Goal: Transaction & Acquisition: Purchase product/service

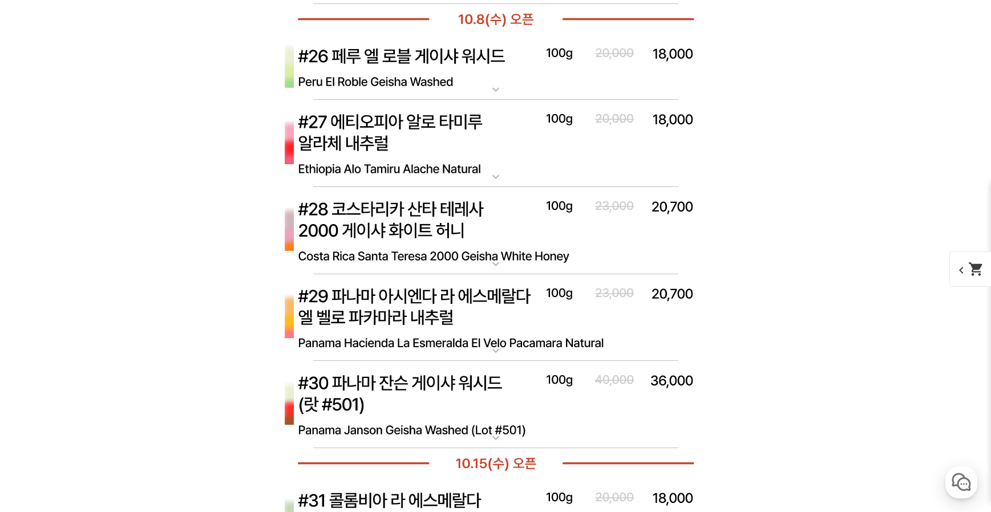
scroll to position [5624, 0]
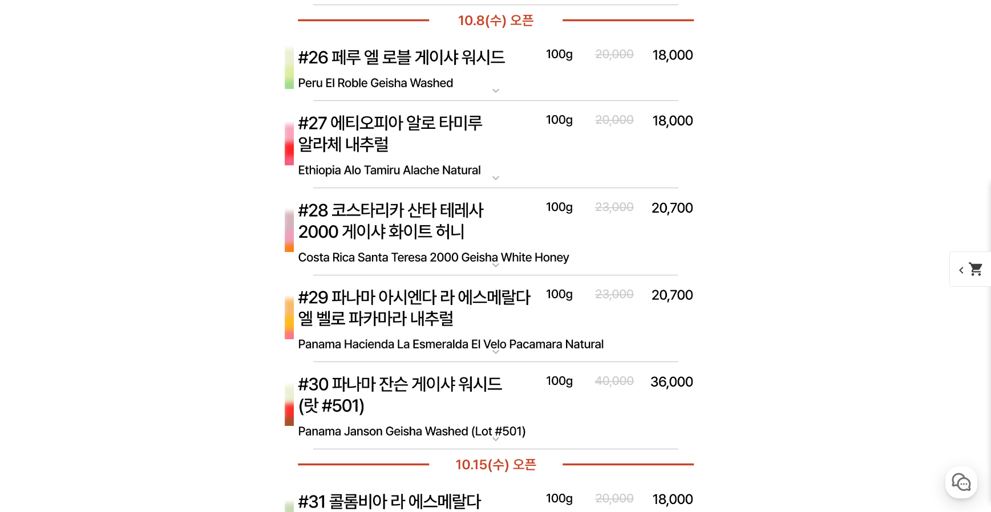
click at [509, 422] on img at bounding box center [496, 406] width 457 height 88
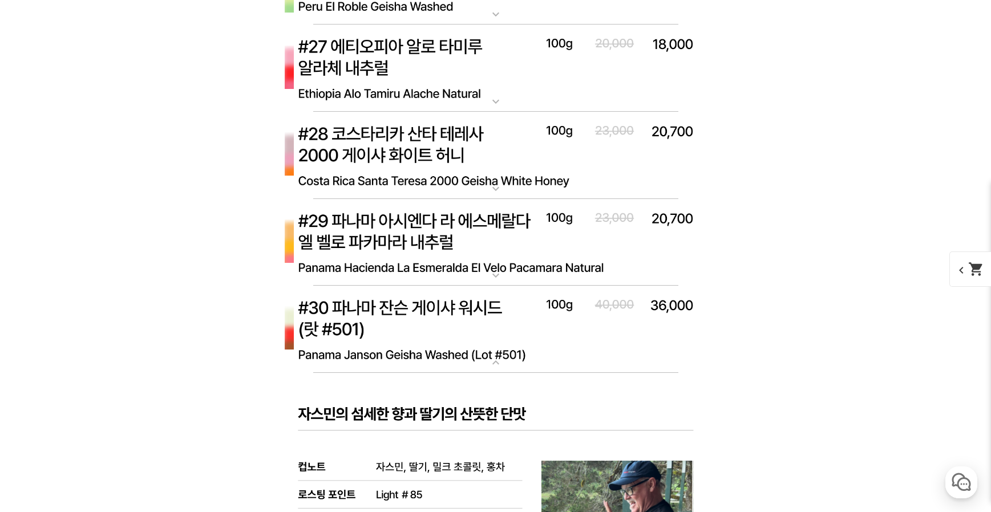
scroll to position [5702, 0]
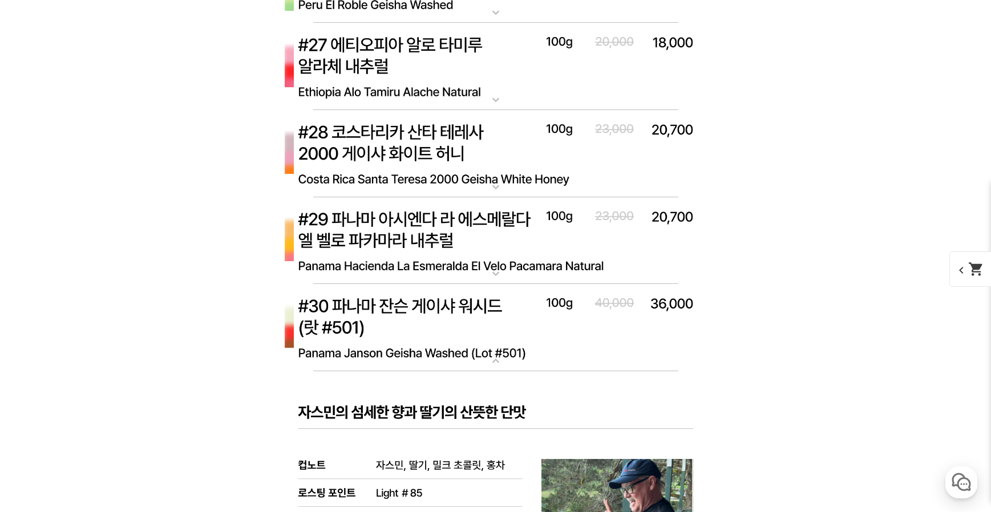
click at [502, 361] on mat-icon "expand_more" at bounding box center [495, 361] width 23 height 14
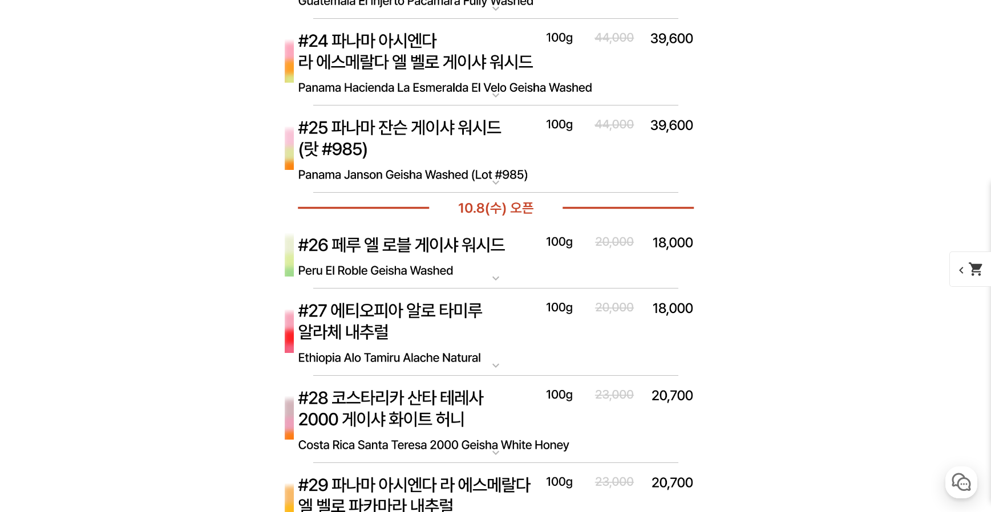
scroll to position [5421, 0]
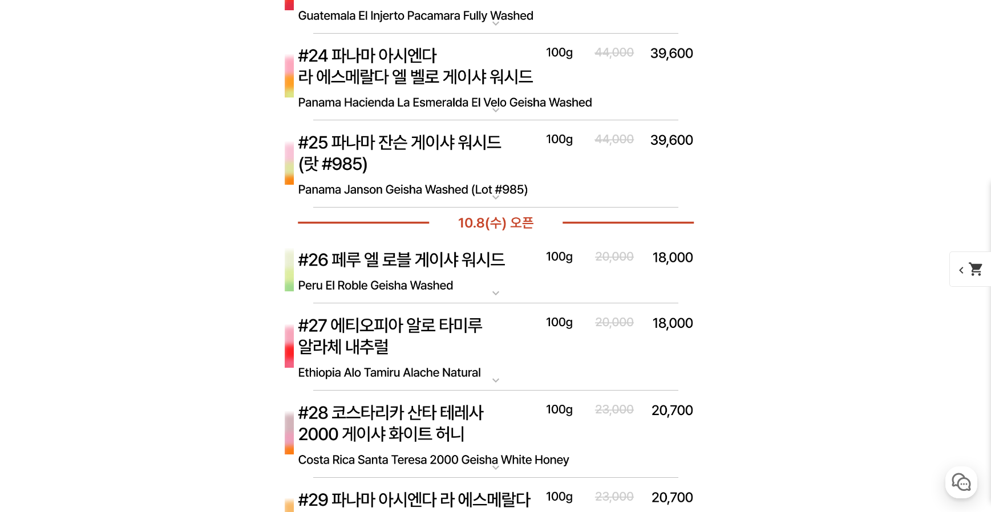
click at [495, 197] on mat-icon "expand_more" at bounding box center [495, 198] width 23 height 14
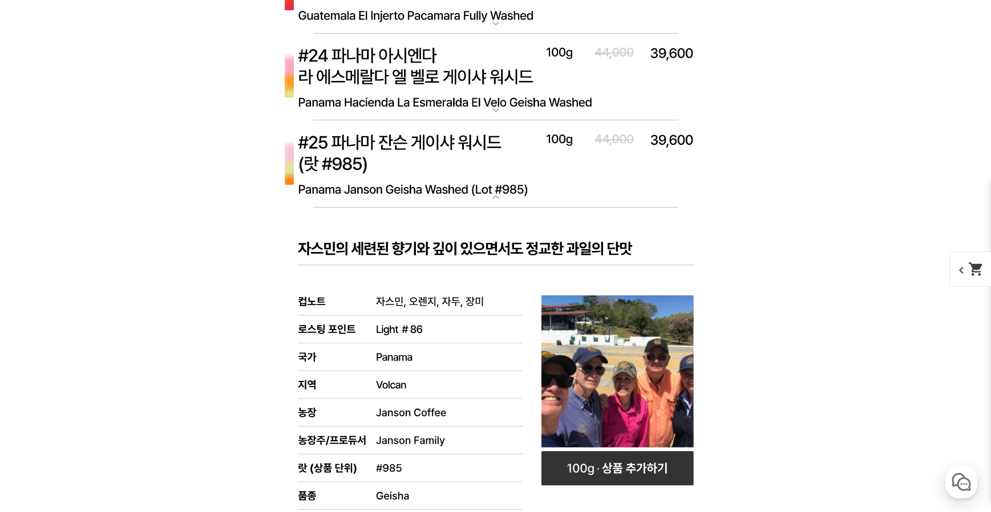
click at [497, 197] on mat-icon "expand_more" at bounding box center [495, 198] width 23 height 14
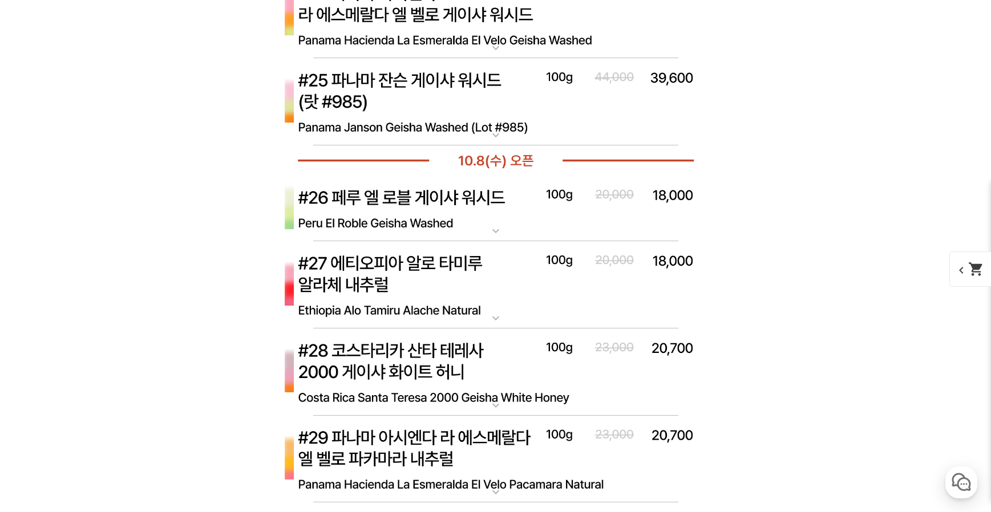
scroll to position [5481, 0]
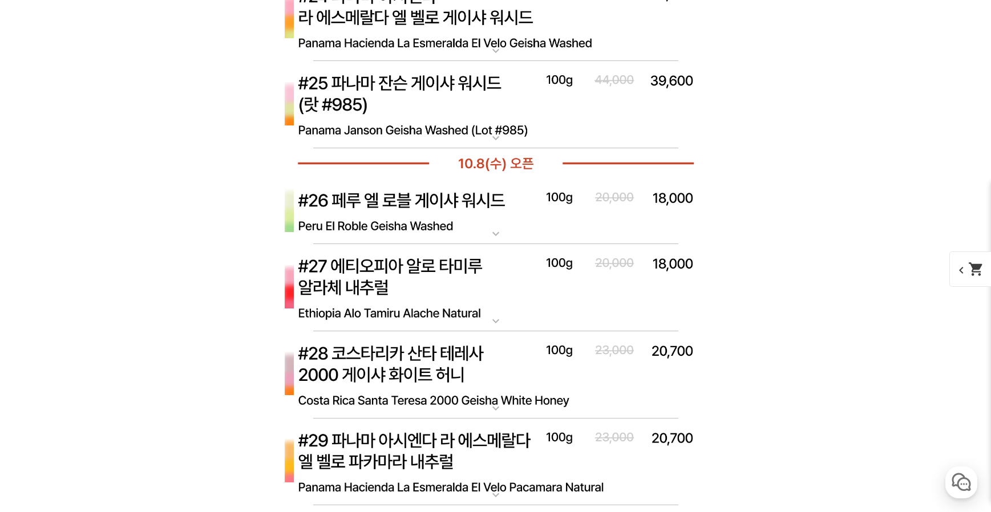
click at [507, 393] on img at bounding box center [496, 376] width 457 height 88
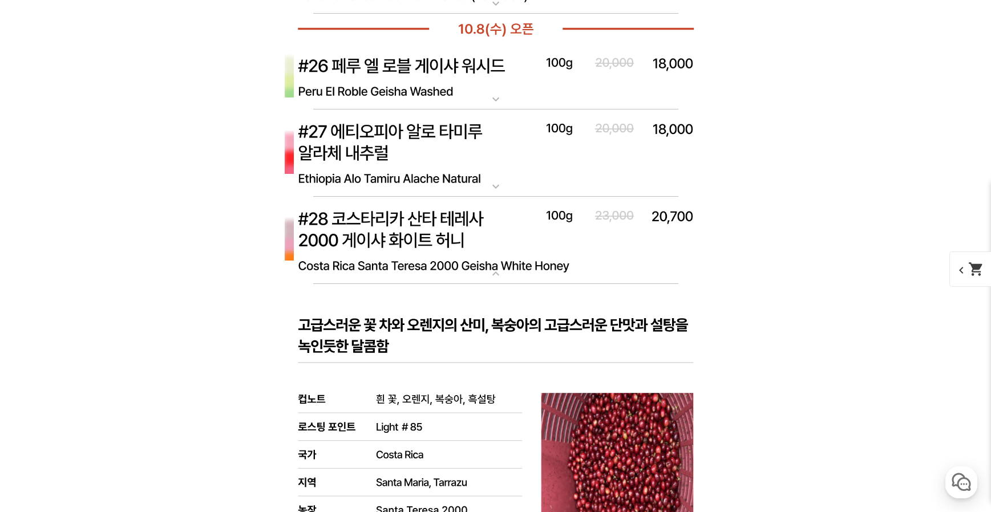
scroll to position [5576, 0]
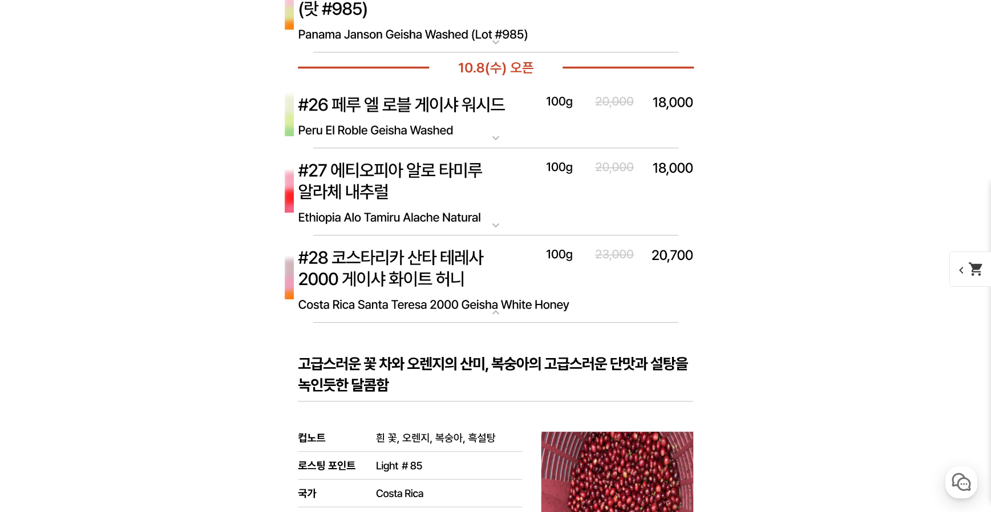
click at [494, 316] on mat-icon "expand_more" at bounding box center [495, 313] width 23 height 14
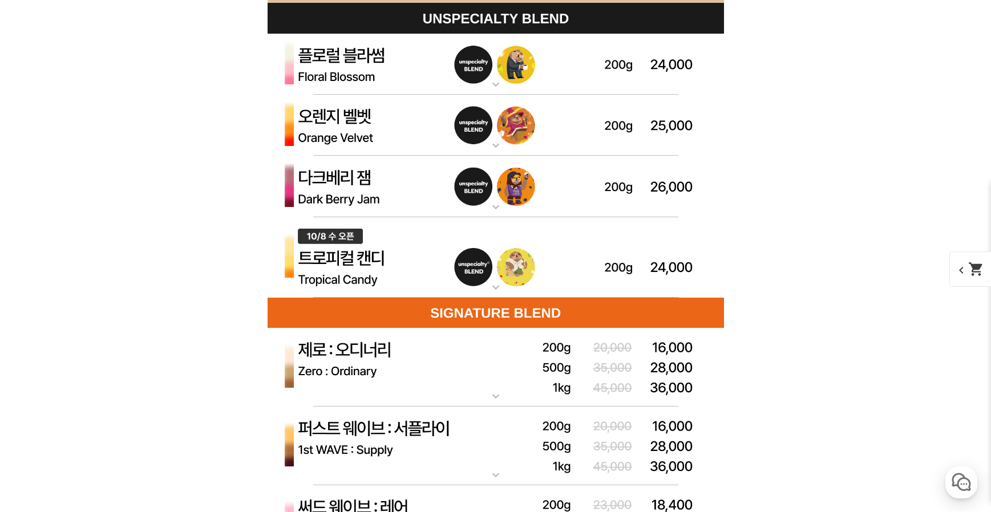
scroll to position [3324, 0]
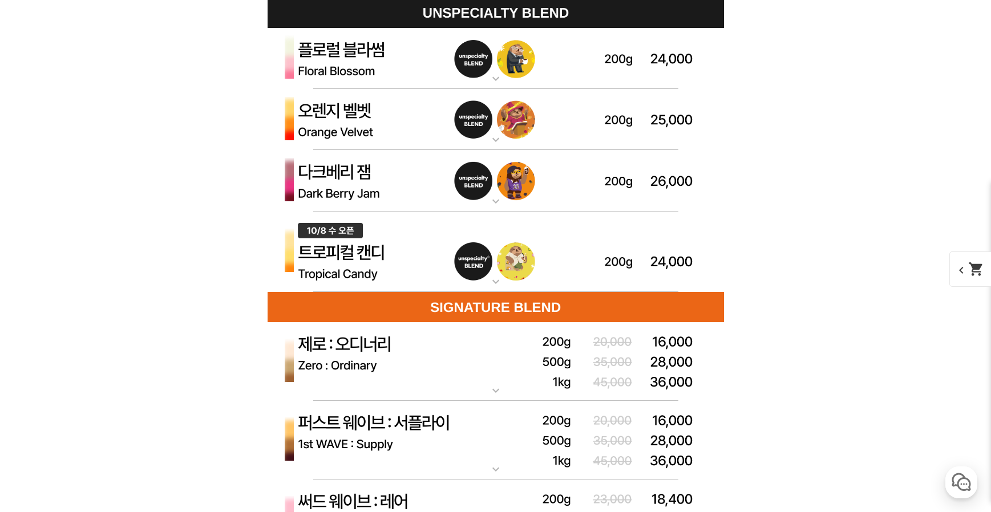
click at [499, 75] on mat-icon "expand_more" at bounding box center [495, 79] width 23 height 14
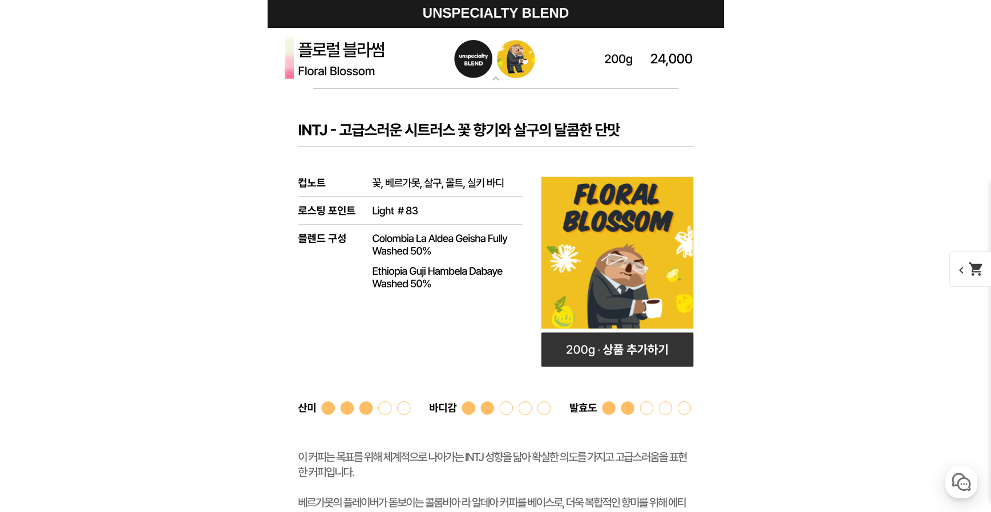
click at [494, 82] on mat-icon "expand_more" at bounding box center [495, 79] width 23 height 14
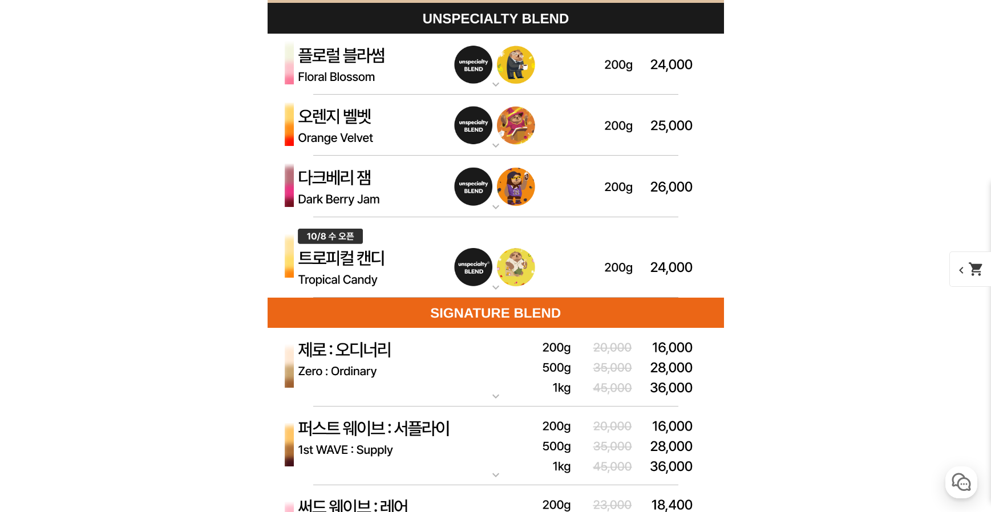
scroll to position [3322, 0]
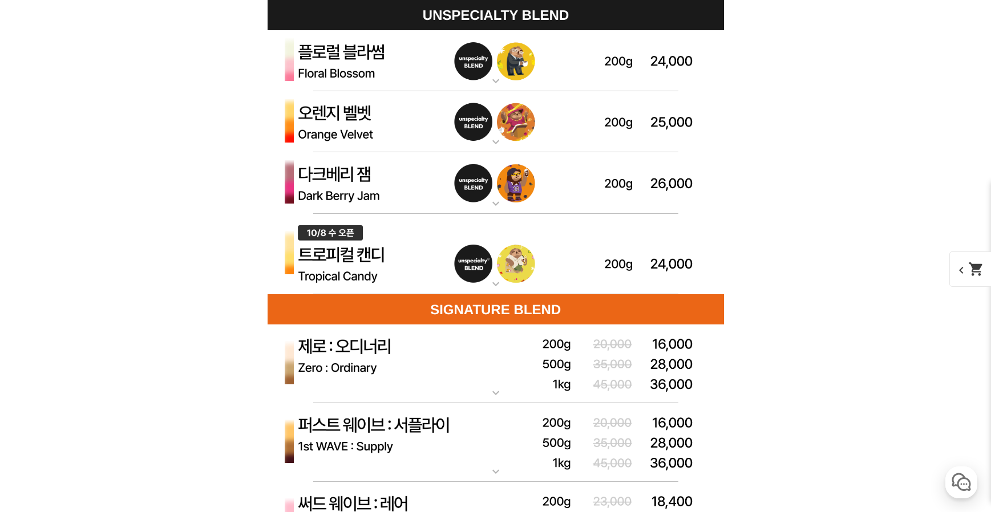
click at [500, 79] on mat-icon "expand_more" at bounding box center [495, 81] width 23 height 14
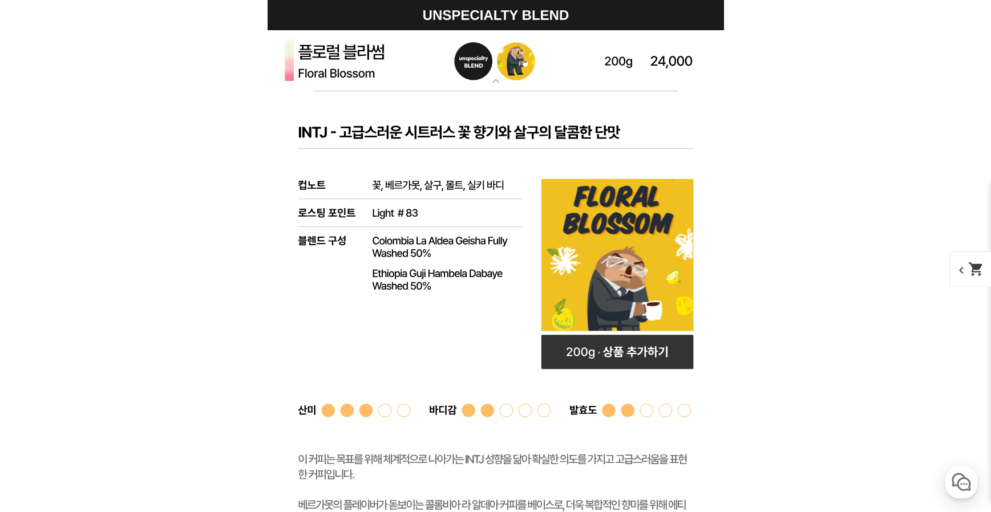
click at [498, 79] on mat-icon "expand_more" at bounding box center [495, 81] width 23 height 14
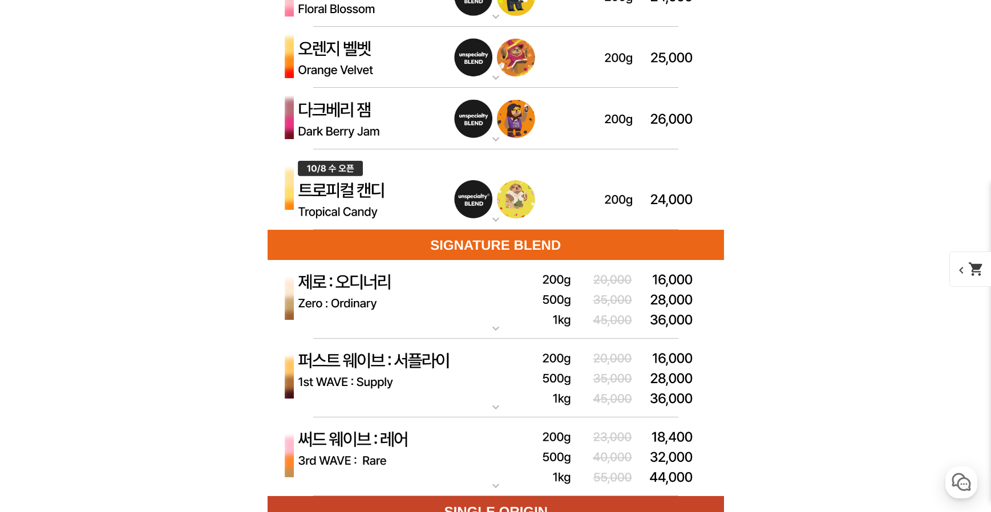
scroll to position [3510, 0]
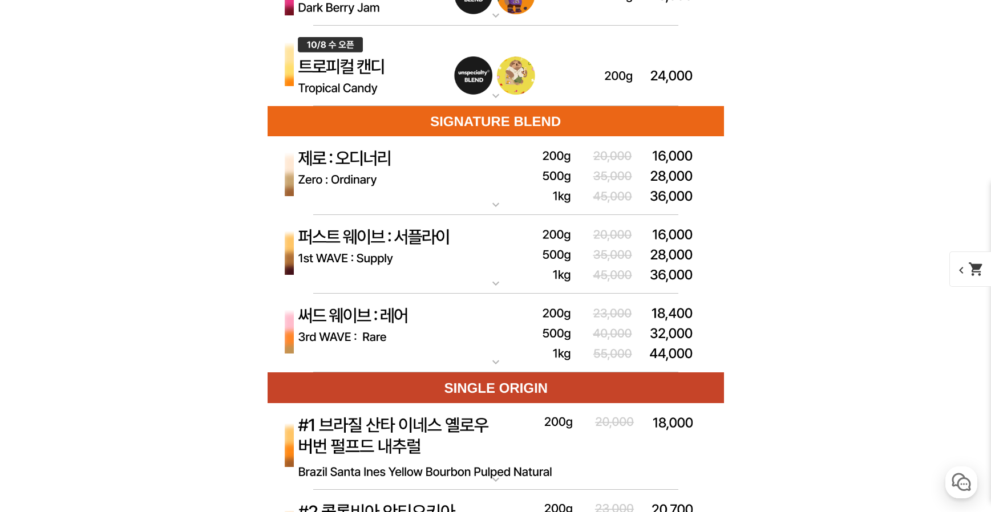
click at [499, 364] on mat-icon "expand_more" at bounding box center [495, 363] width 23 height 14
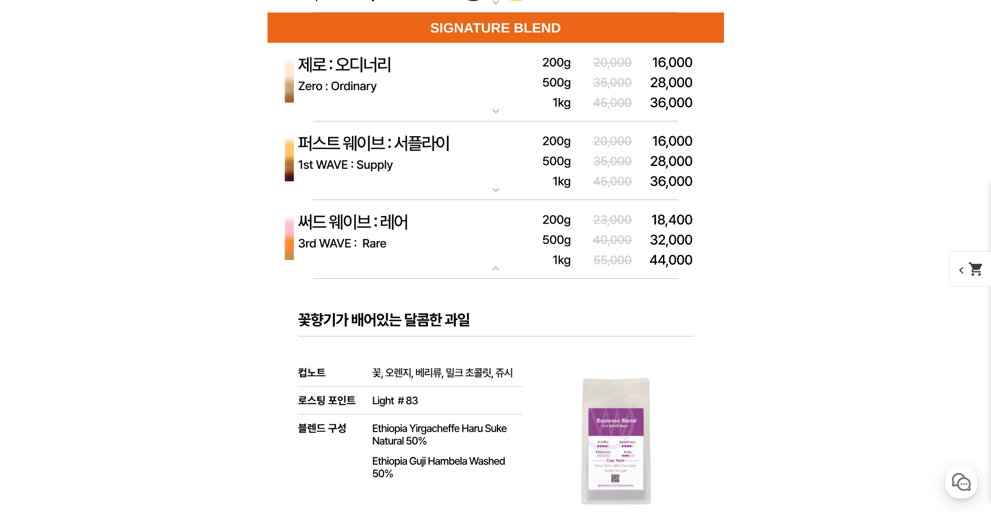
scroll to position [3633, 0]
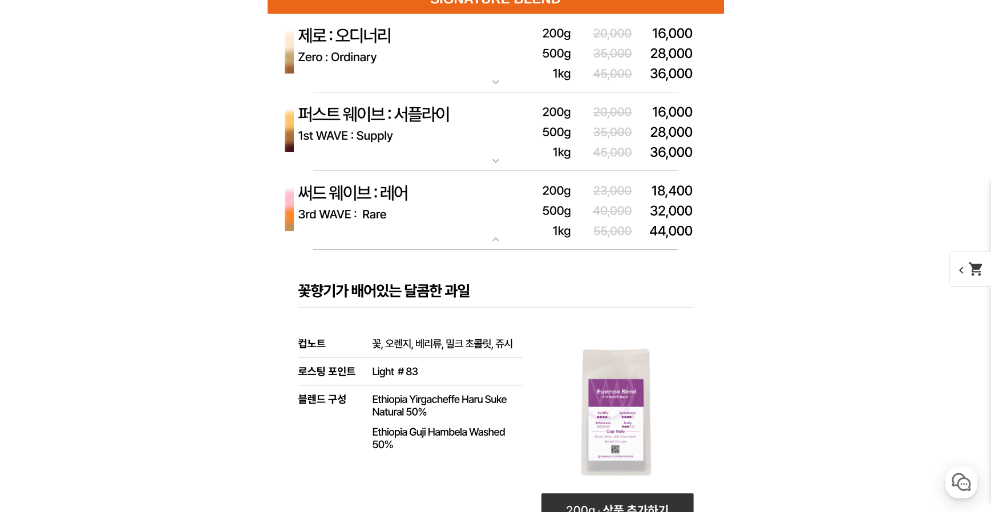
click at [490, 243] on mat-icon "expand_more" at bounding box center [495, 240] width 23 height 14
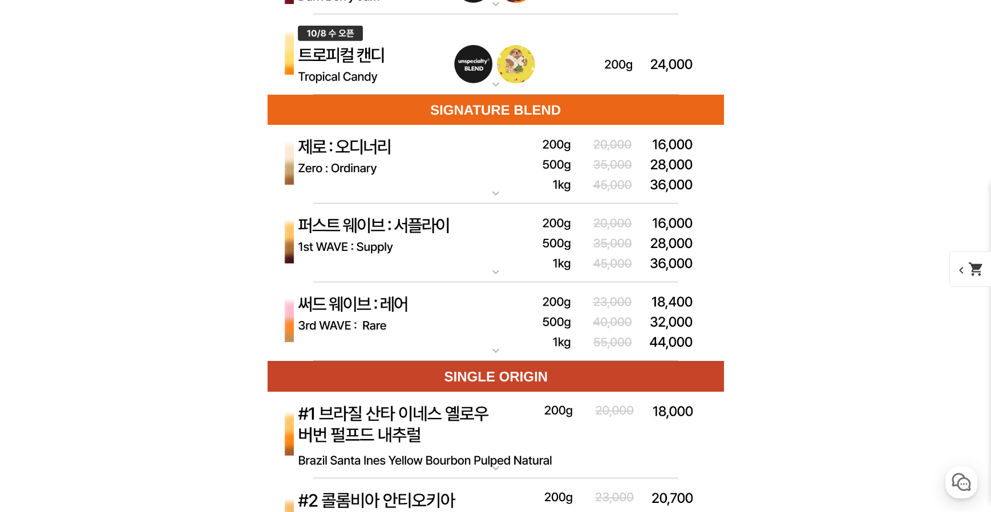
scroll to position [3520, 0]
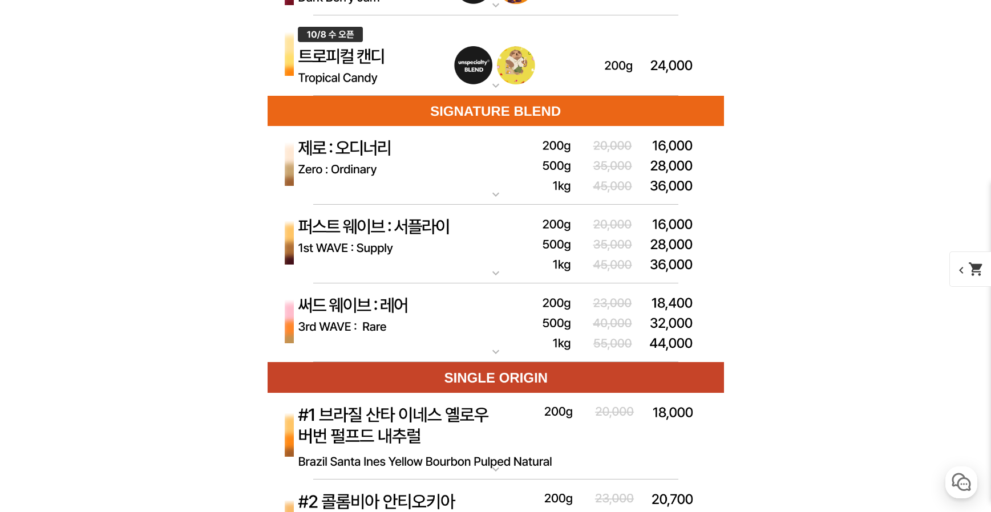
click at [488, 266] on mat-icon "expand_more" at bounding box center [495, 273] width 23 height 14
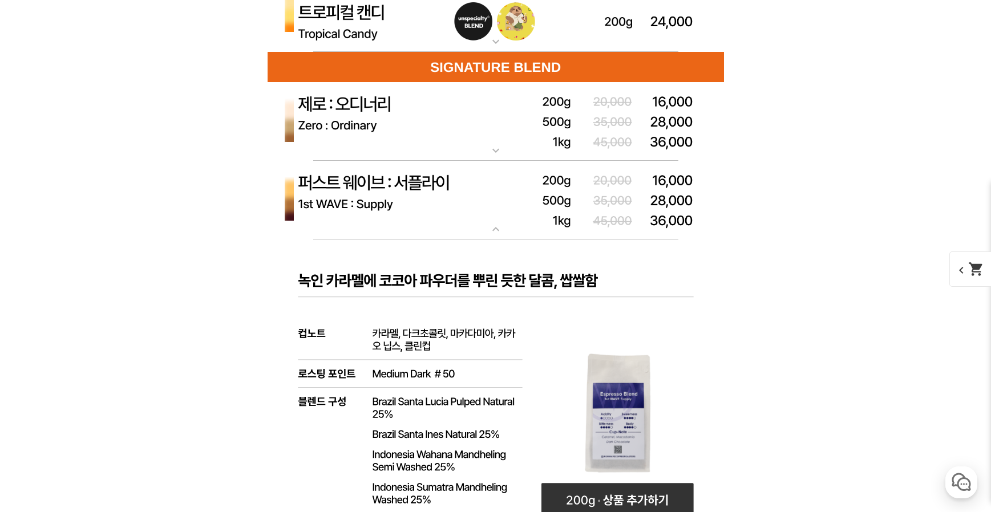
scroll to position [3579, 0]
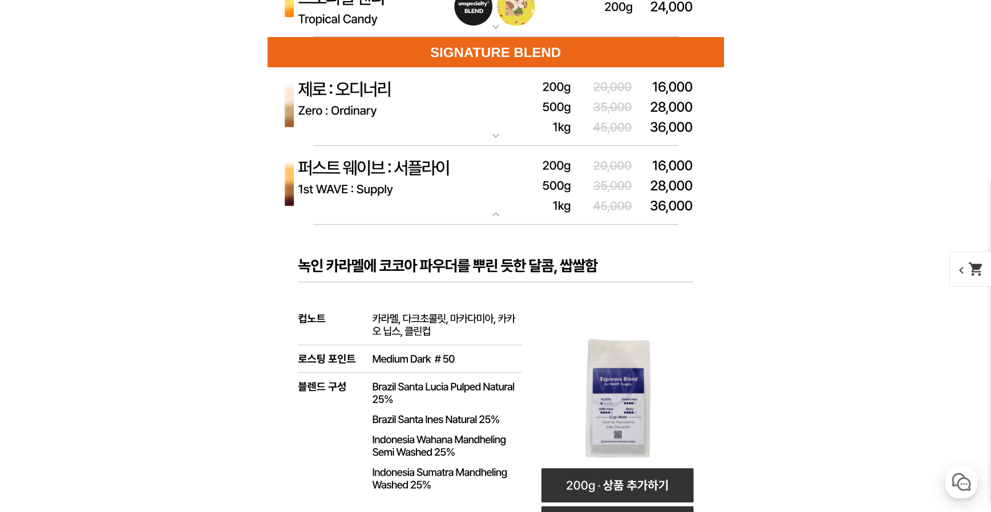
click at [493, 215] on mat-icon "expand_more" at bounding box center [495, 215] width 23 height 14
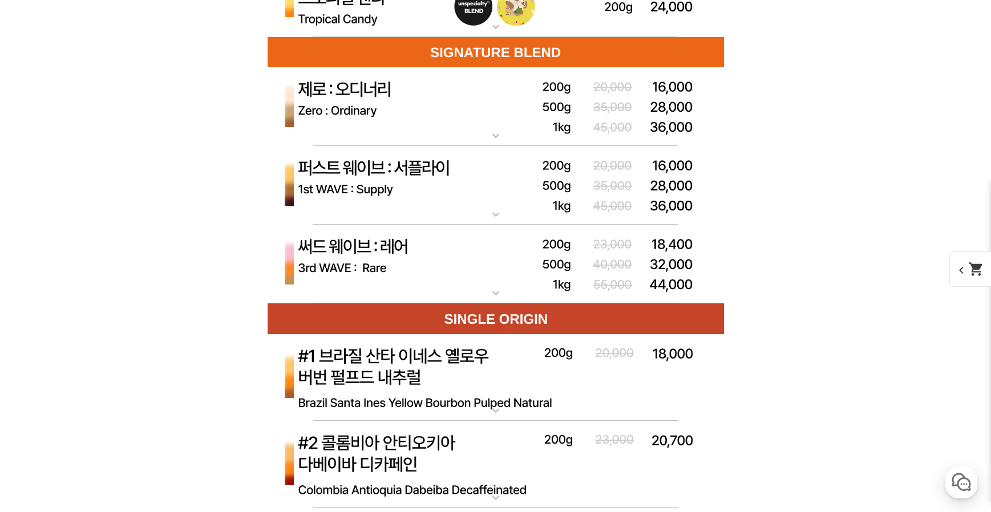
click at [488, 128] on img at bounding box center [496, 106] width 457 height 79
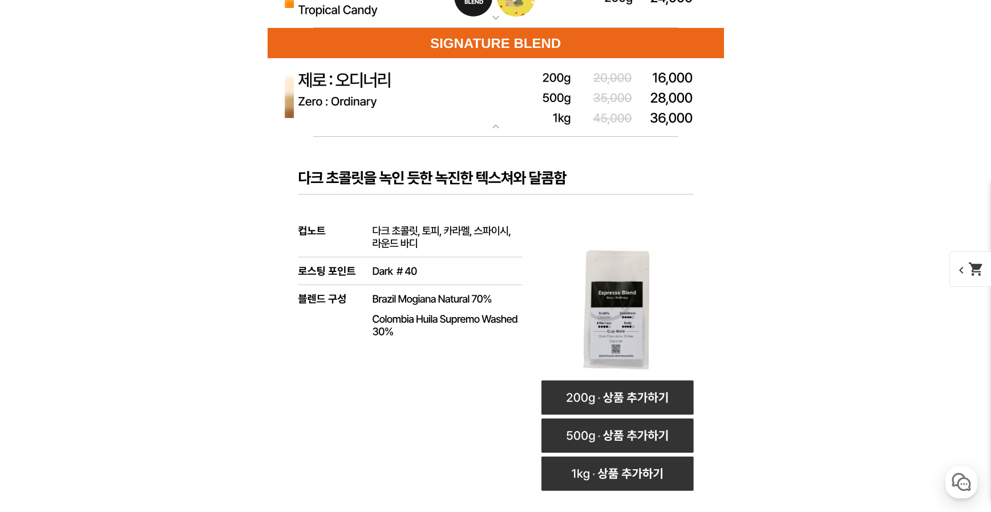
scroll to position [3589, 0]
click at [494, 120] on mat-icon "expand_more" at bounding box center [495, 126] width 23 height 14
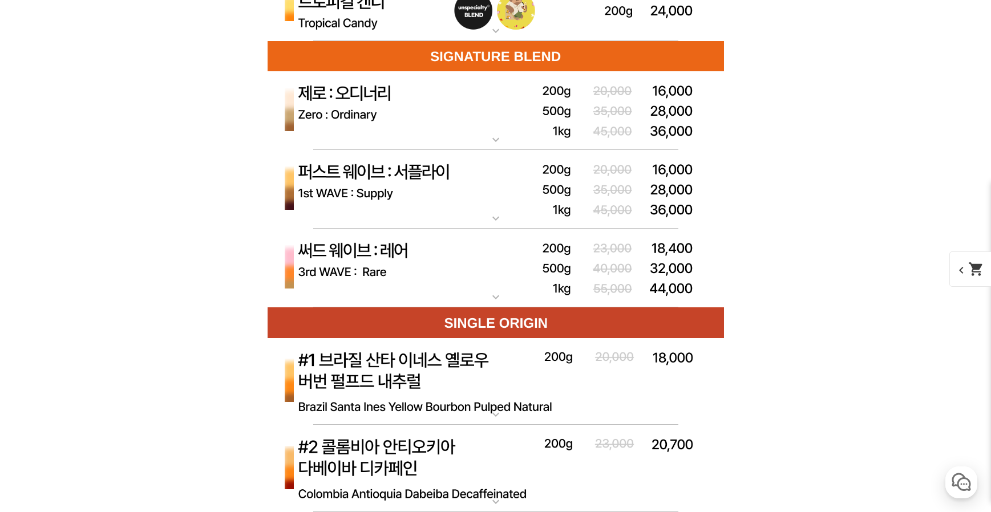
scroll to position [3577, 0]
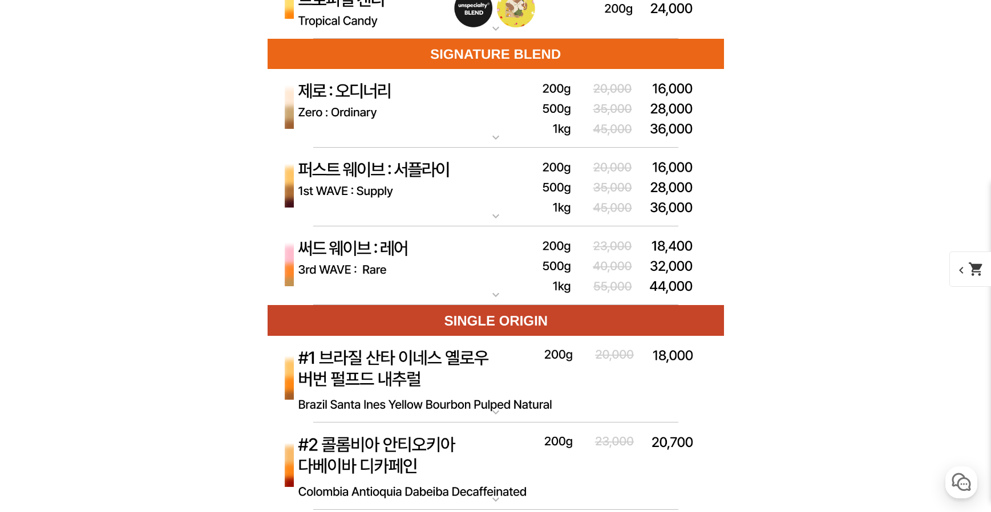
click at [506, 398] on img at bounding box center [496, 380] width 457 height 88
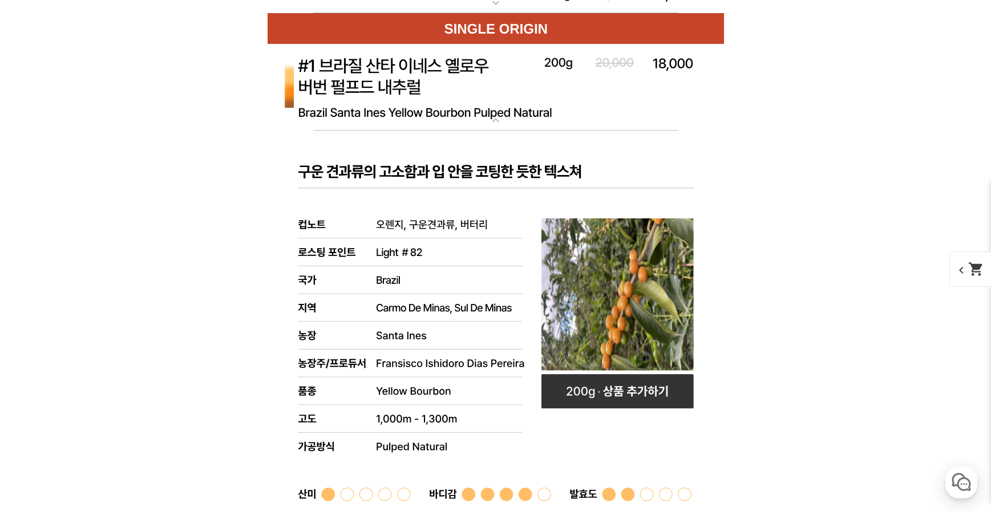
scroll to position [3803, 0]
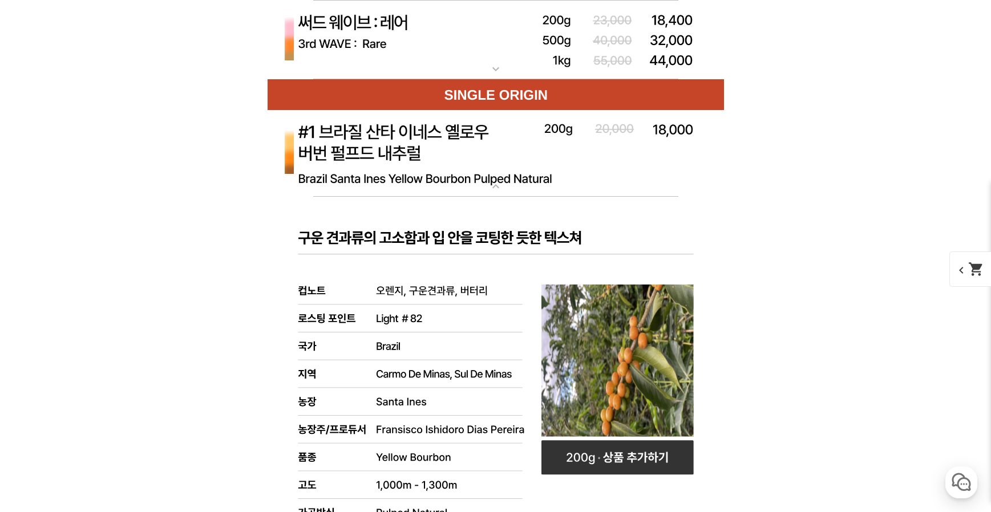
click at [498, 183] on mat-icon "expand_more" at bounding box center [495, 187] width 23 height 14
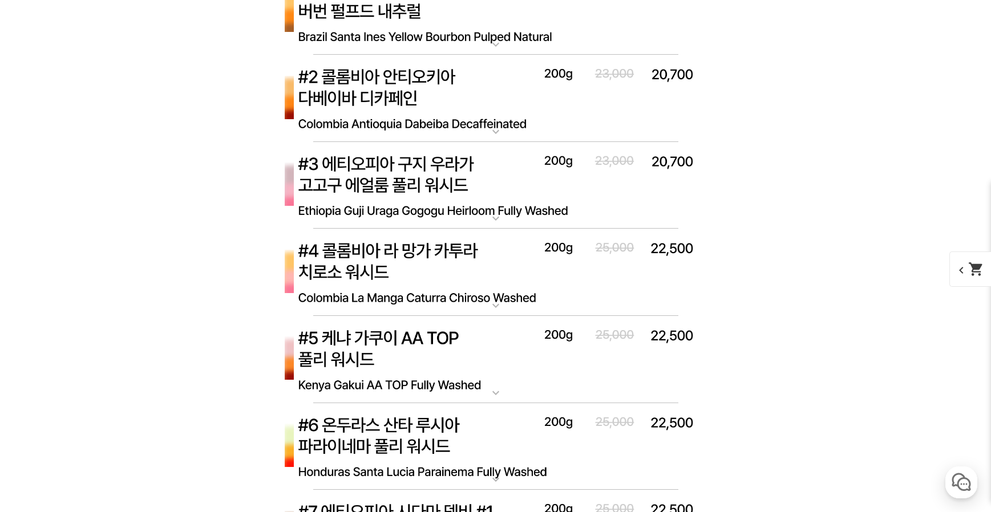
scroll to position [3950, 0]
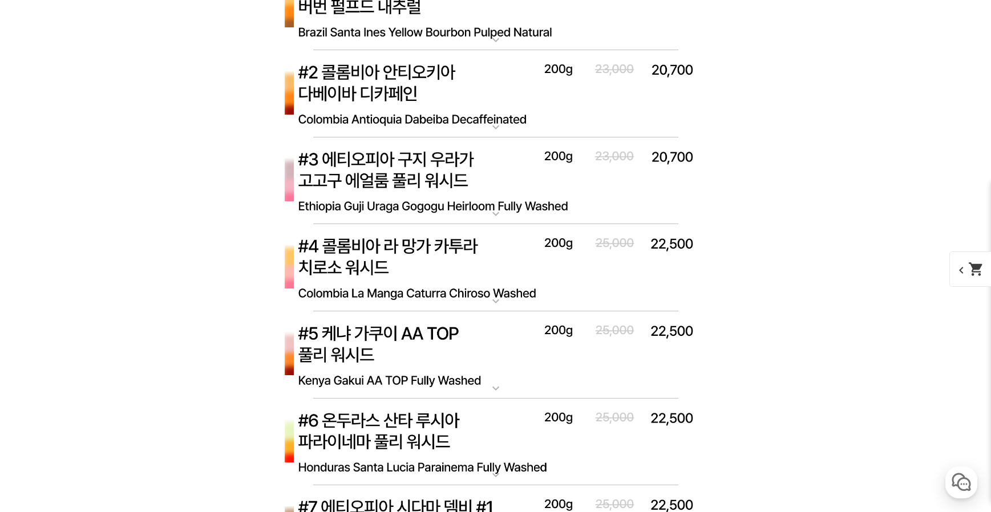
click at [497, 298] on mat-icon "expand_more" at bounding box center [495, 301] width 23 height 14
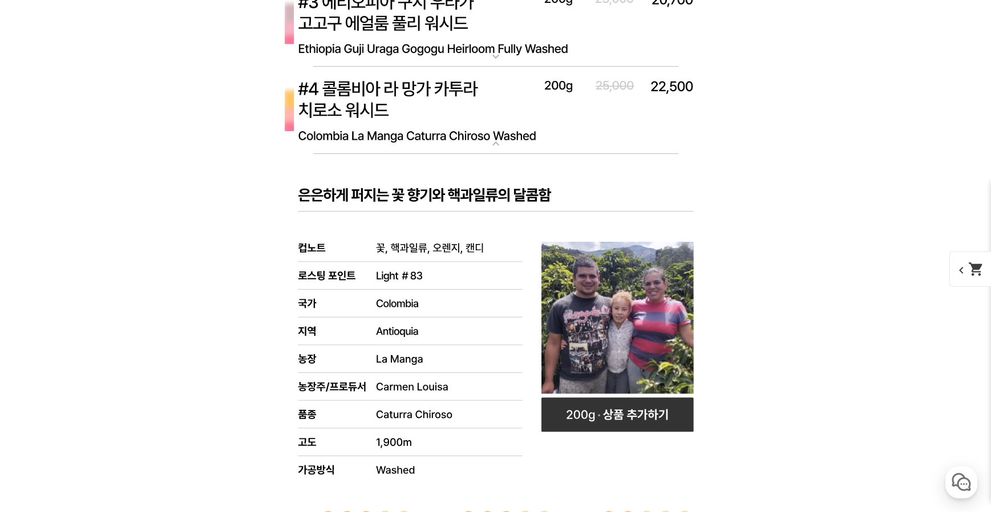
scroll to position [4106, 0]
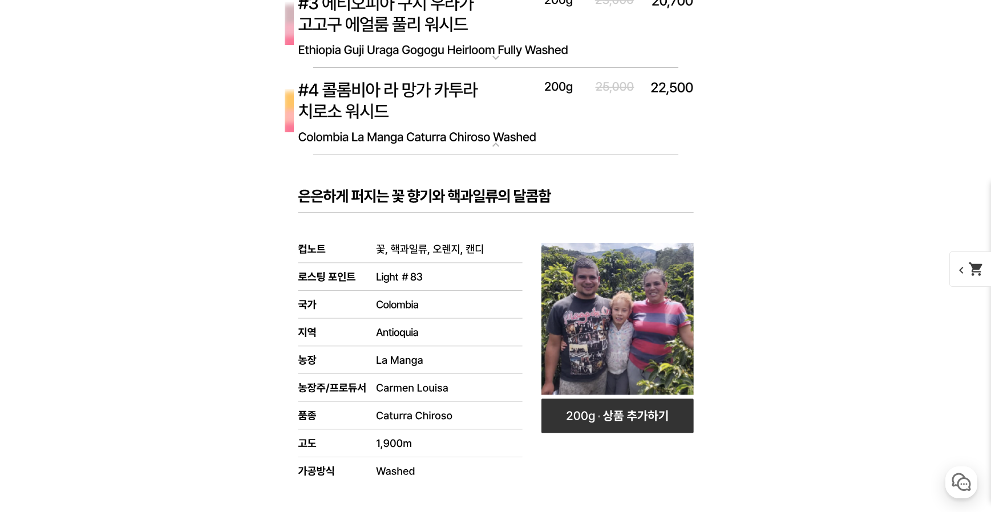
click at [495, 143] on mat-icon "expand_more" at bounding box center [495, 145] width 23 height 14
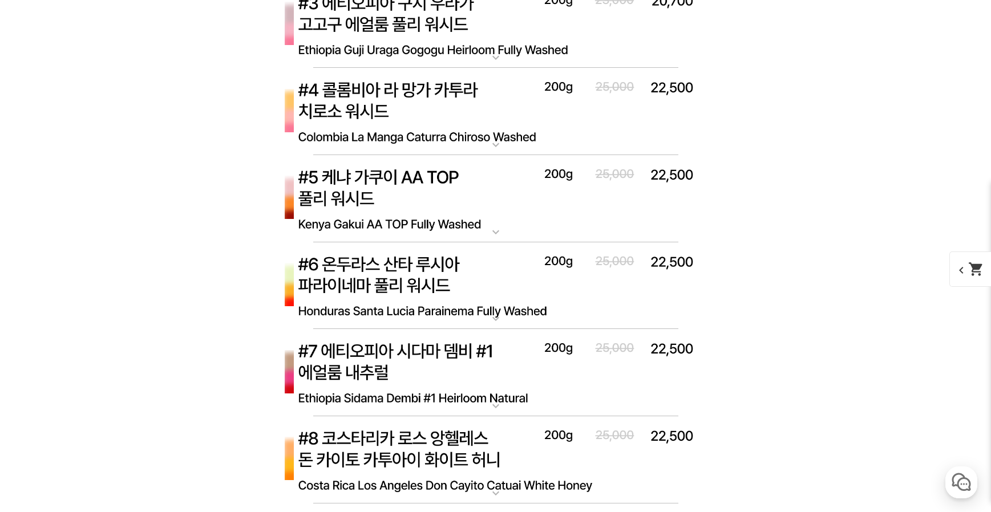
click at [511, 315] on img at bounding box center [496, 287] width 457 height 88
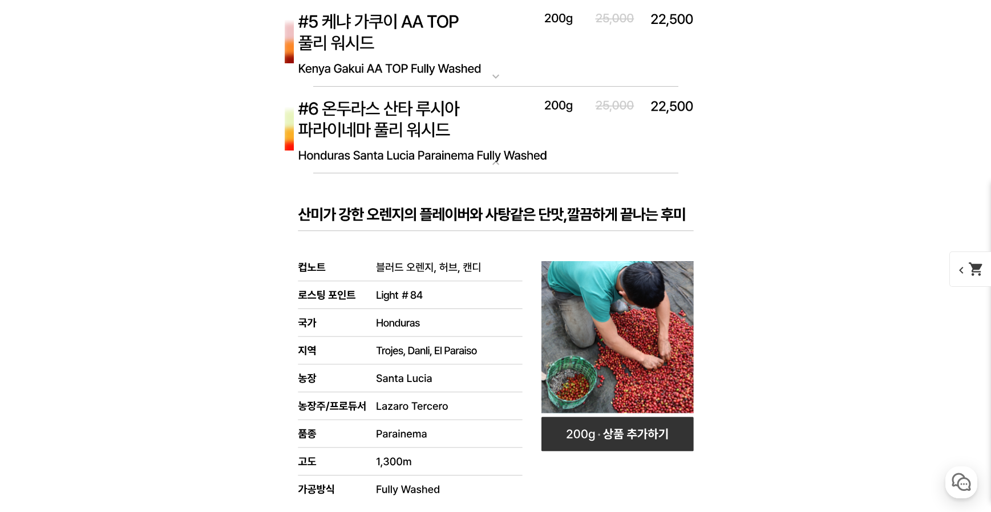
scroll to position [4263, 0]
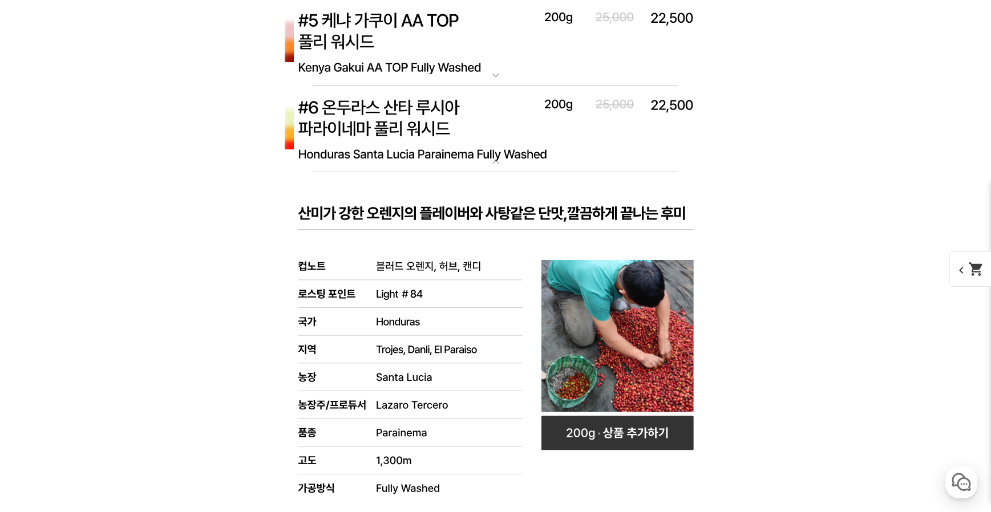
click at [480, 154] on img at bounding box center [496, 130] width 457 height 88
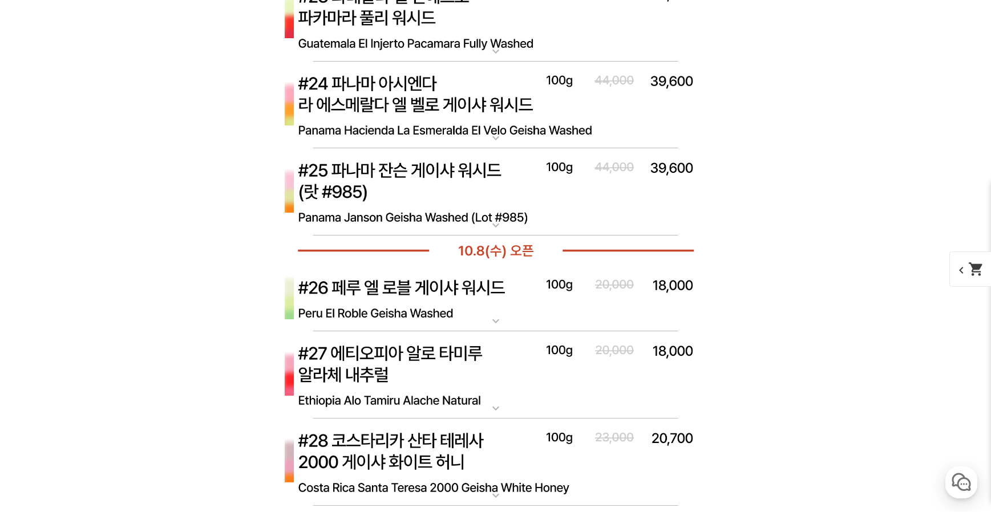
scroll to position [5402, 0]
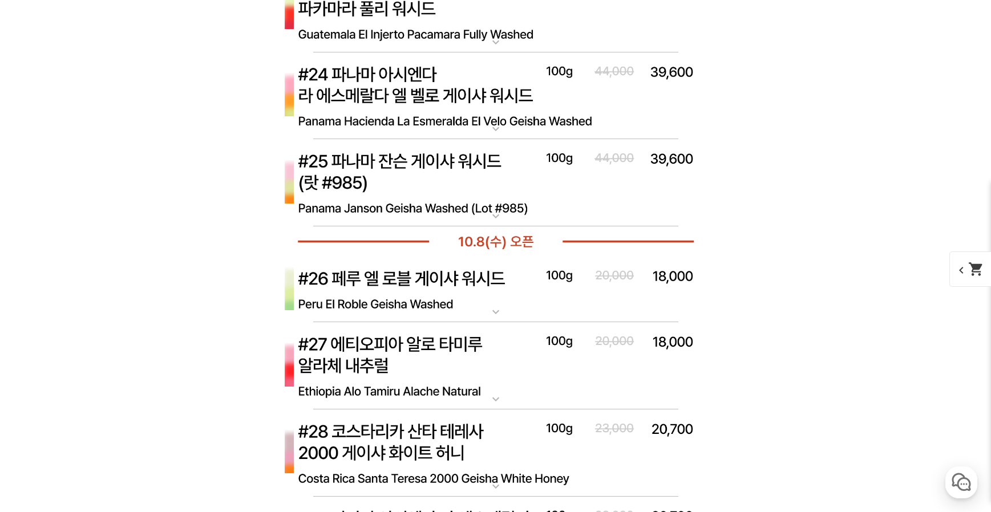
click at [492, 297] on img at bounding box center [496, 290] width 457 height 66
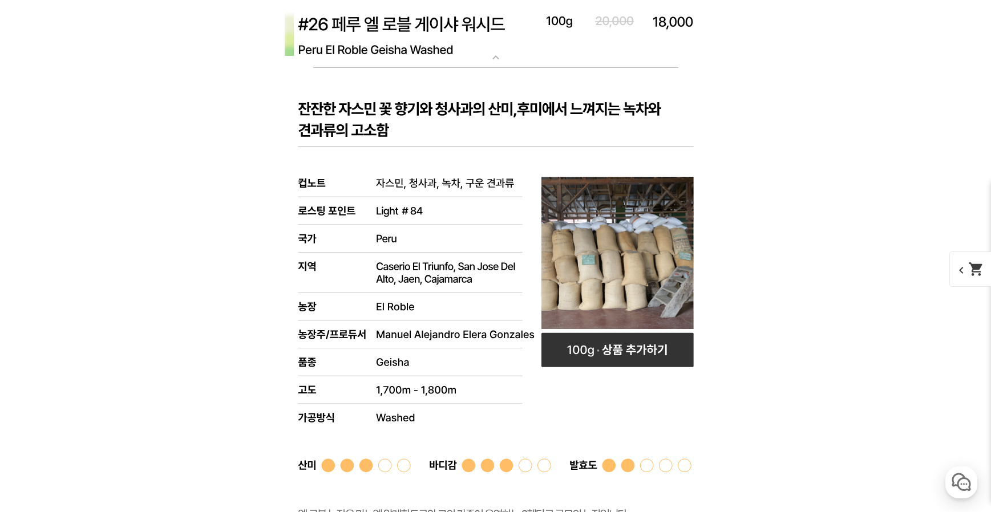
scroll to position [5611, 0]
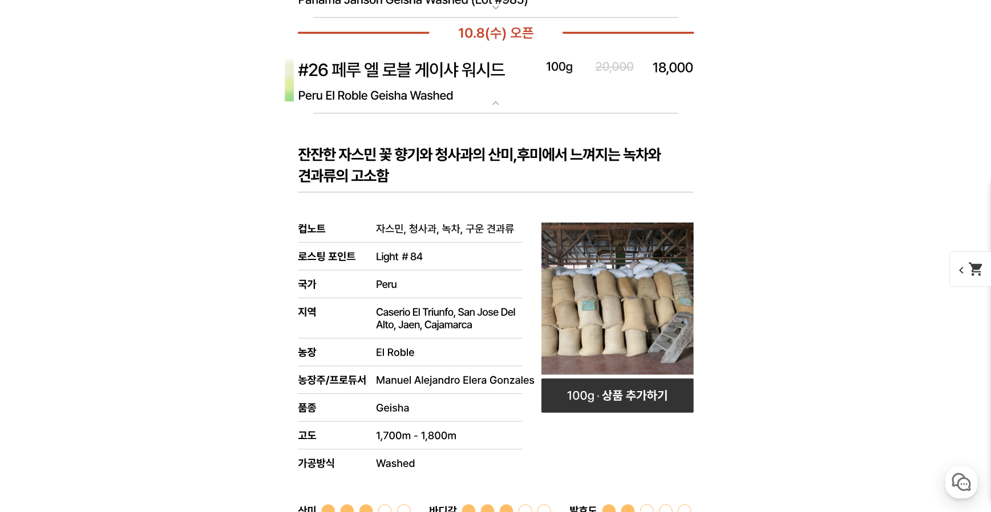
click at [500, 104] on mat-icon "expand_more" at bounding box center [495, 103] width 23 height 14
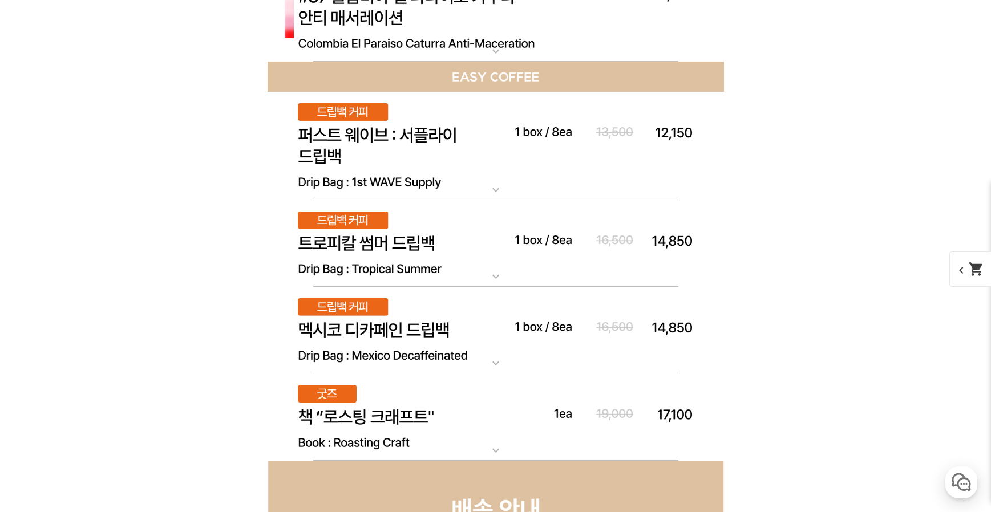
scroll to position [6686, 0]
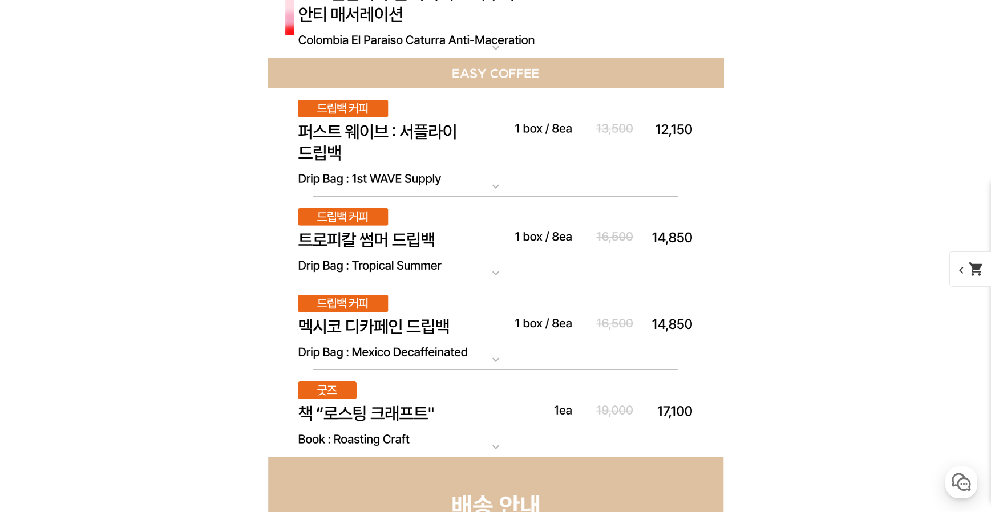
click at [512, 271] on img at bounding box center [496, 240] width 457 height 87
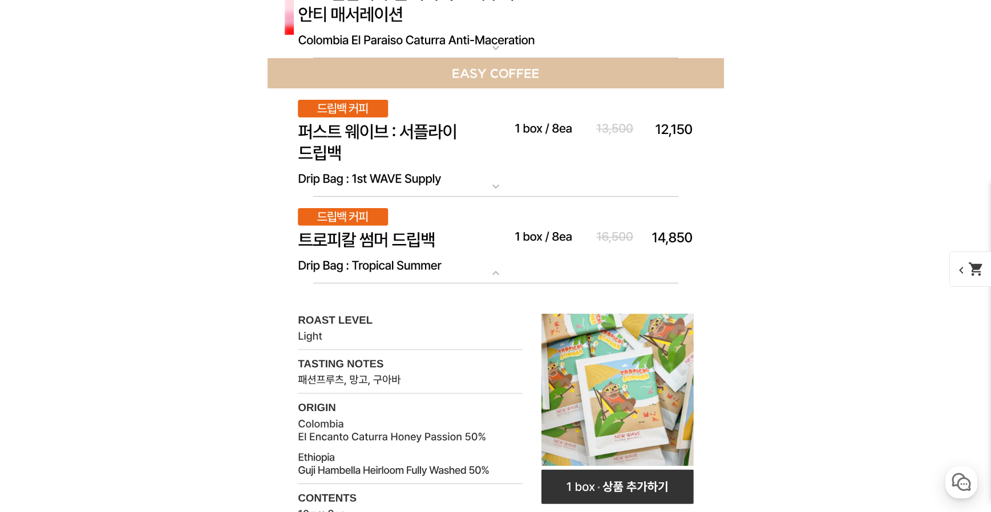
click at [502, 276] on mat-icon "expand_more" at bounding box center [495, 273] width 23 height 14
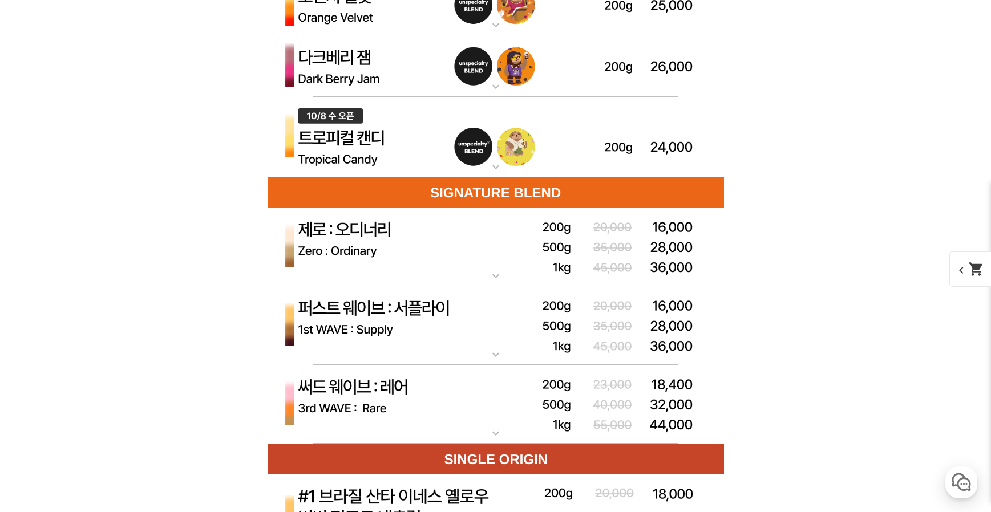
scroll to position [3455, 0]
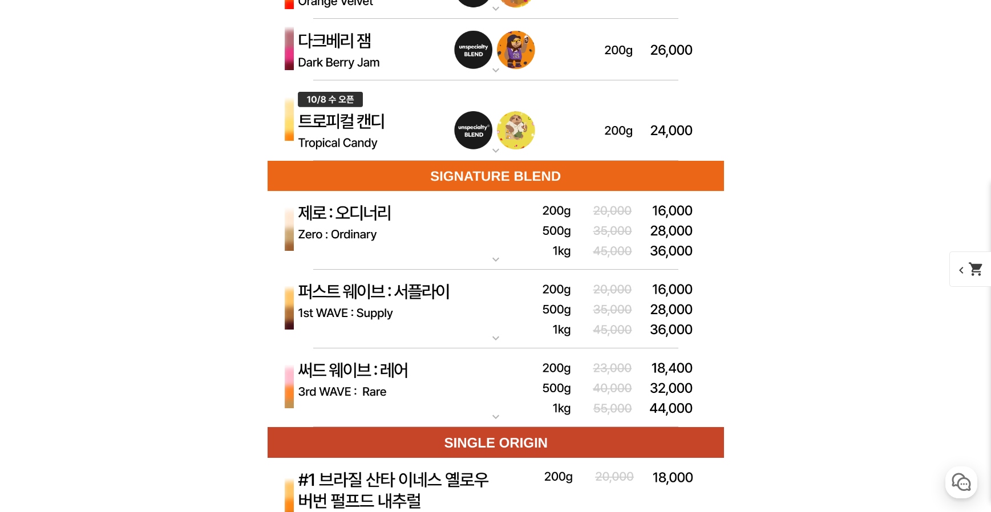
click at [496, 337] on mat-icon "expand_more" at bounding box center [495, 339] width 23 height 14
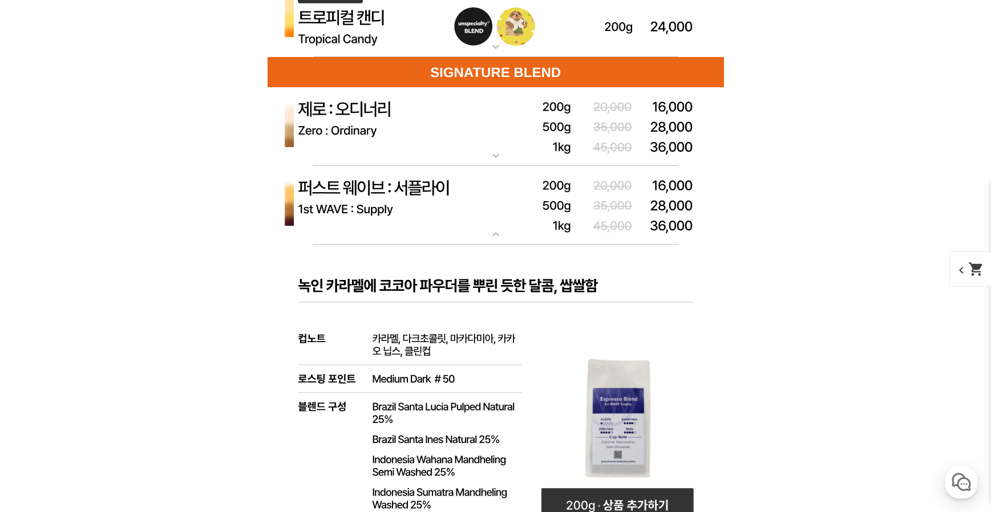
scroll to position [3541, 0]
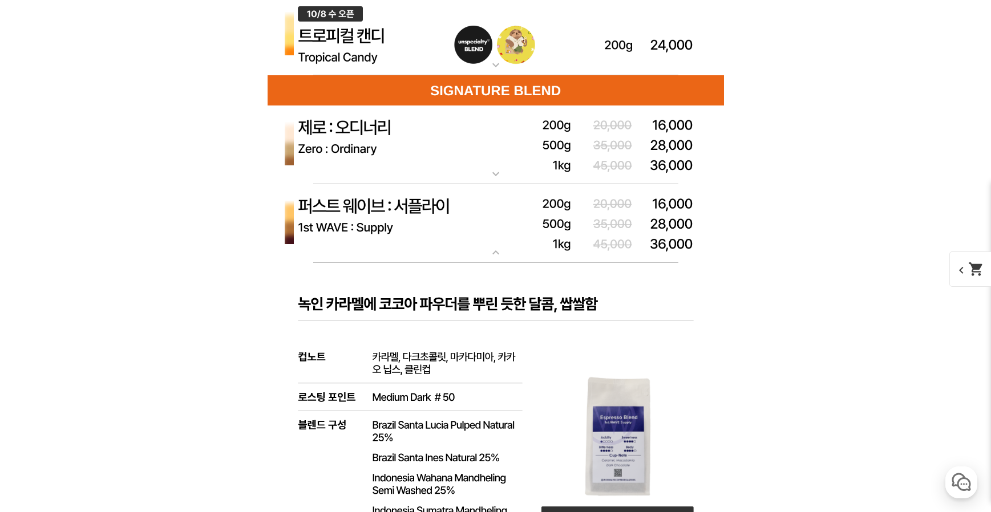
click at [495, 172] on mat-icon "expand_more" at bounding box center [495, 174] width 23 height 14
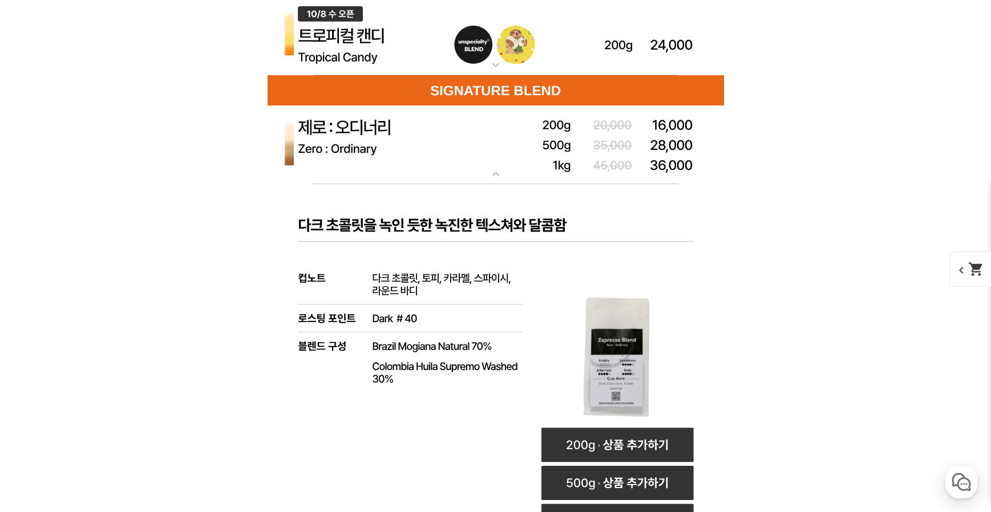
click at [495, 172] on mat-icon "expand_more" at bounding box center [495, 174] width 23 height 14
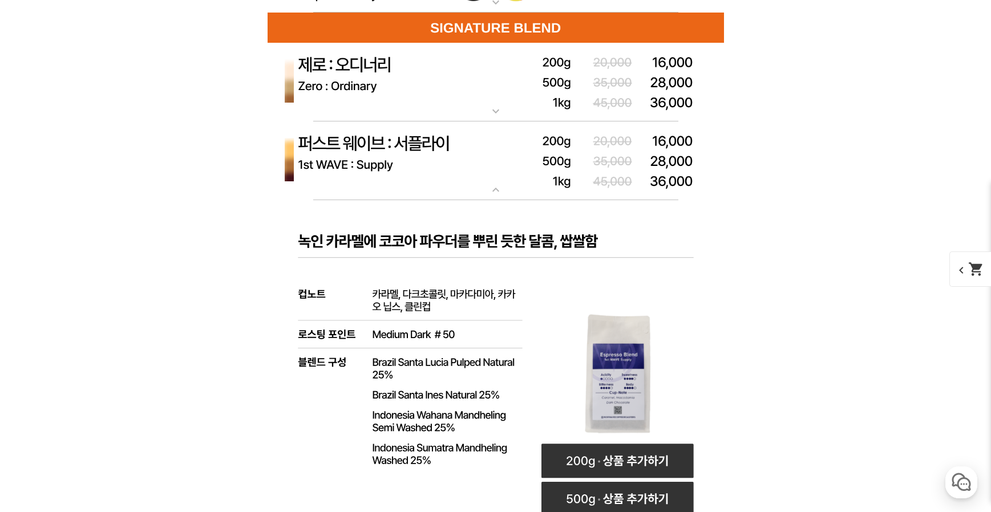
scroll to position [3604, 0]
click at [496, 185] on mat-icon "expand_more" at bounding box center [495, 190] width 23 height 14
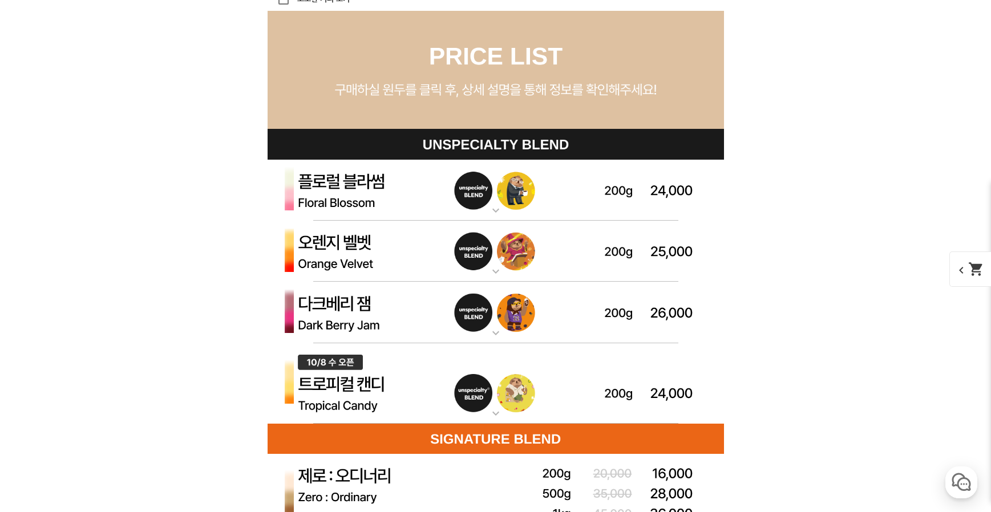
scroll to position [3181, 0]
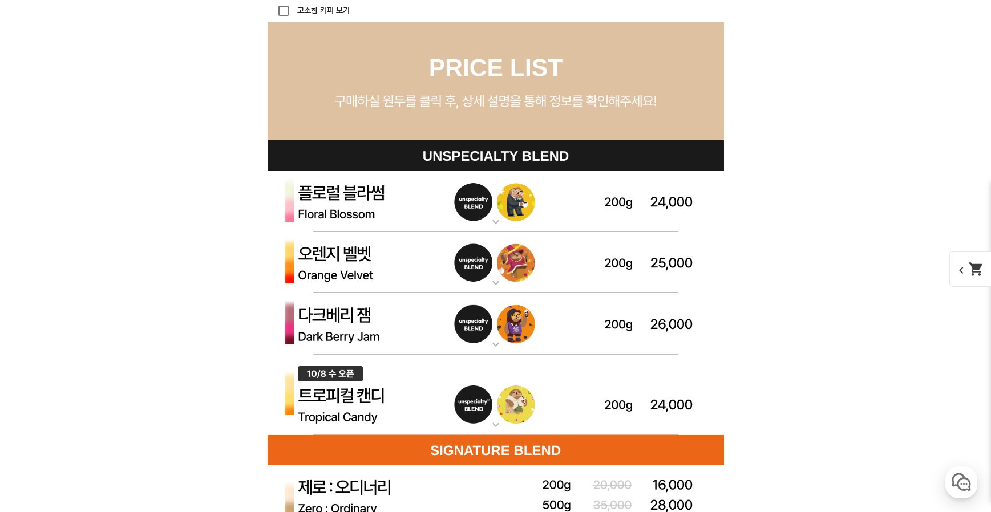
click at [503, 217] on mat-icon "expand_more" at bounding box center [495, 222] width 23 height 14
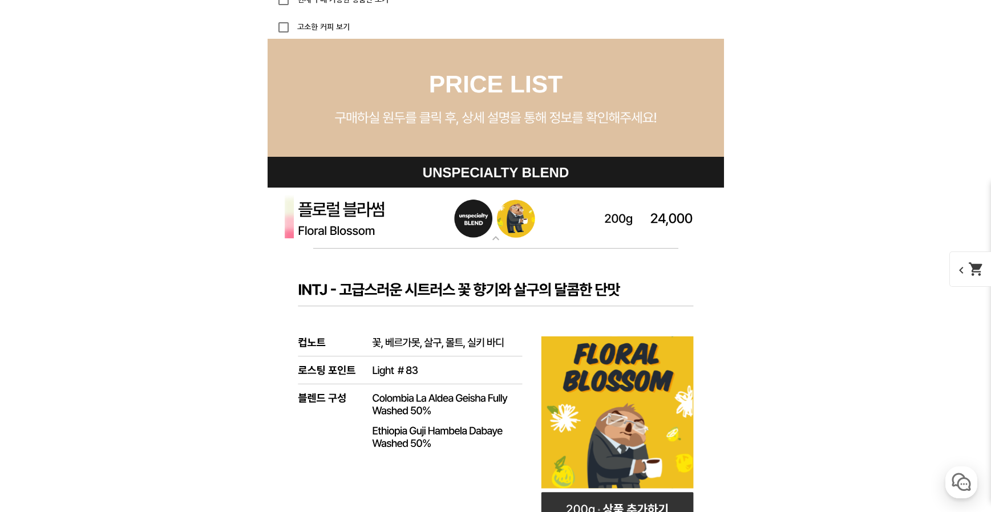
scroll to position [3160, 0]
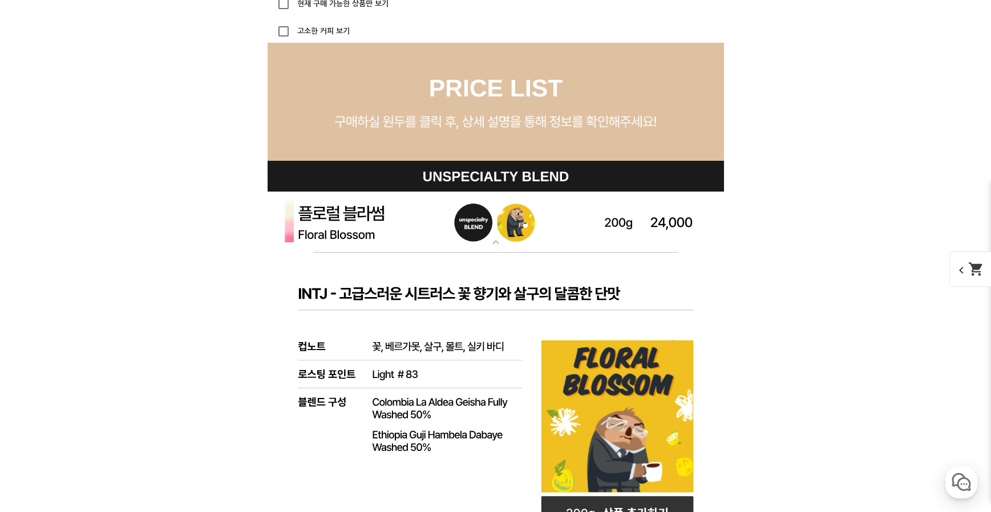
click at [497, 240] on mat-icon "expand_more" at bounding box center [495, 243] width 23 height 14
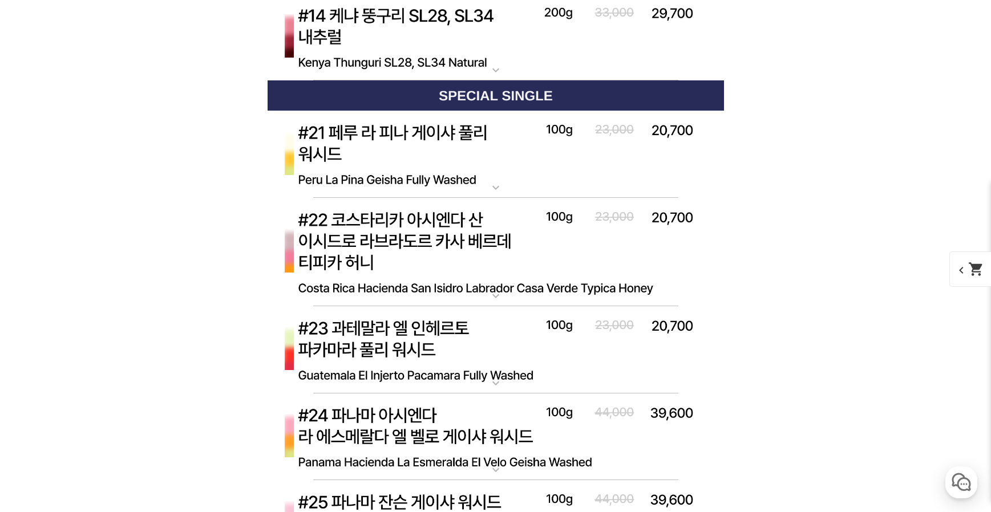
scroll to position [5071, 0]
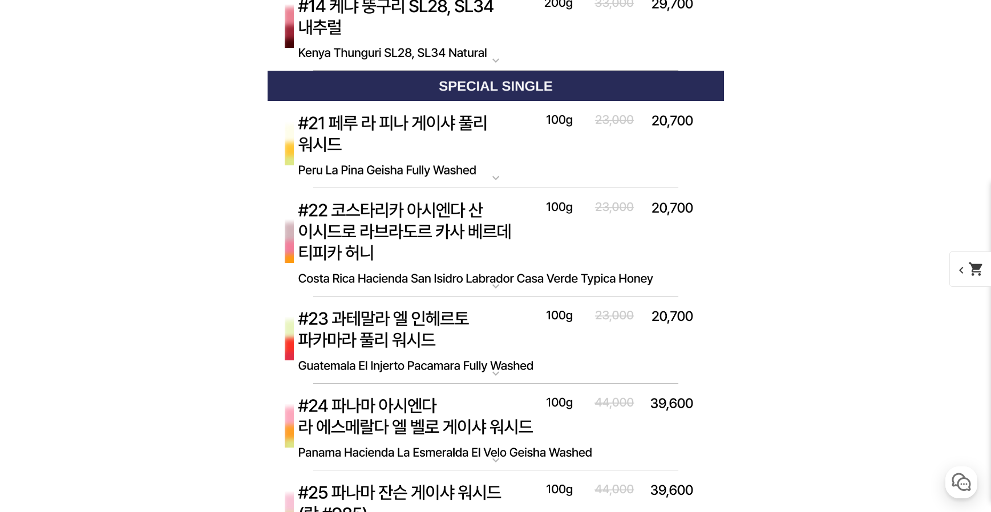
click at [497, 184] on mat-icon "expand_more" at bounding box center [495, 178] width 23 height 14
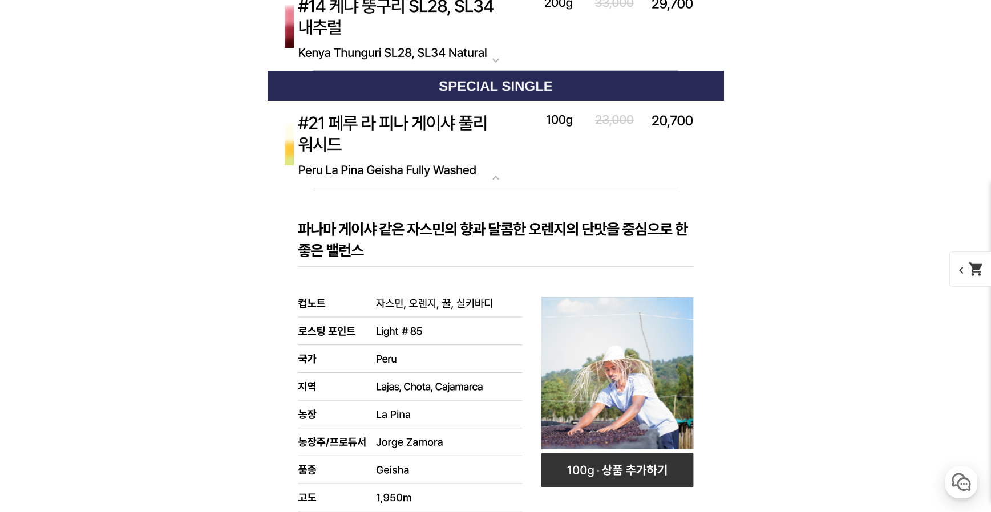
click at [498, 182] on mat-icon "expand_more" at bounding box center [495, 178] width 23 height 14
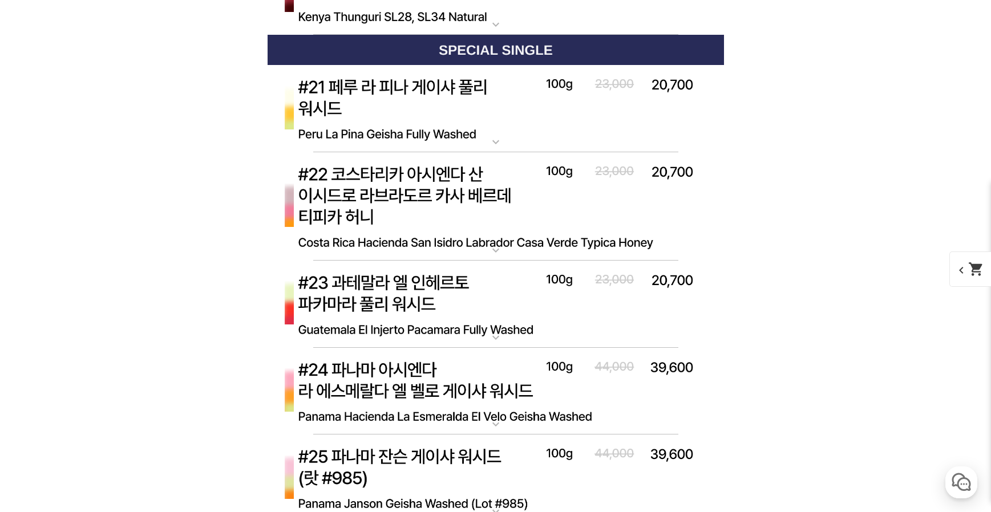
scroll to position [5107, 0]
click at [496, 334] on mat-icon "expand_more" at bounding box center [495, 338] width 23 height 14
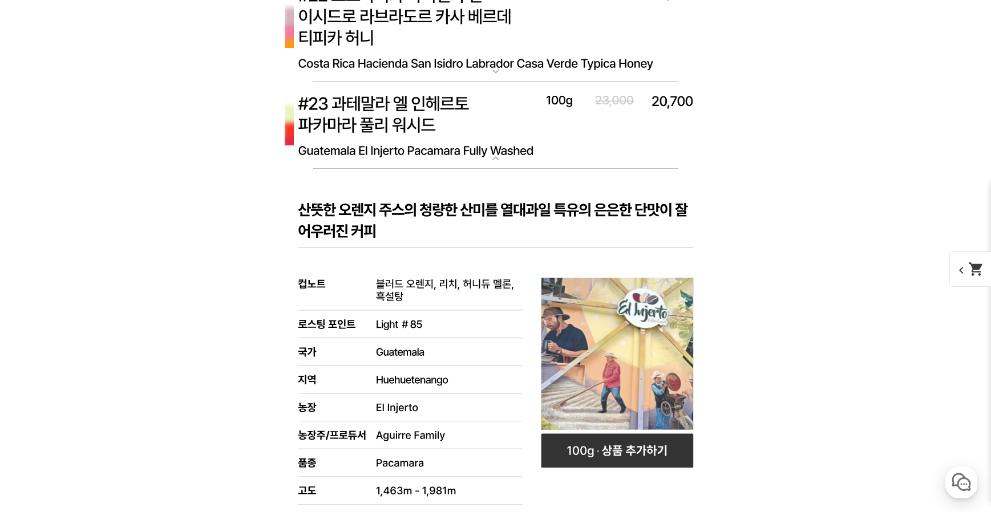
scroll to position [5288, 0]
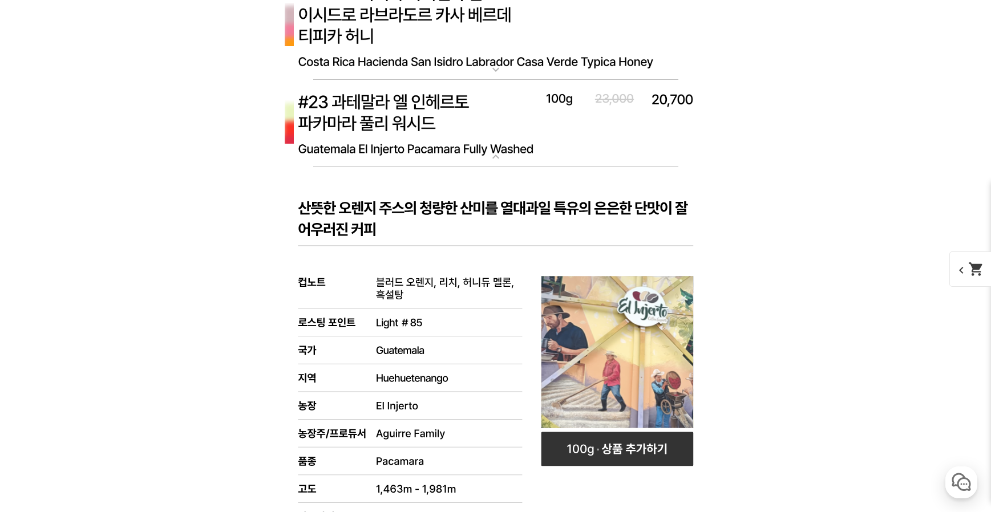
click at [490, 158] on mat-icon "expand_more" at bounding box center [495, 157] width 23 height 14
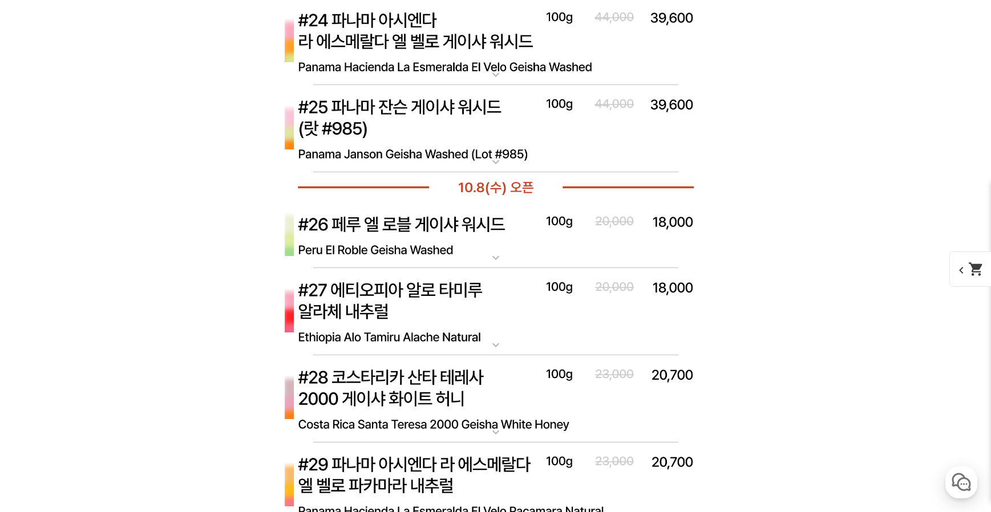
scroll to position [5451, 0]
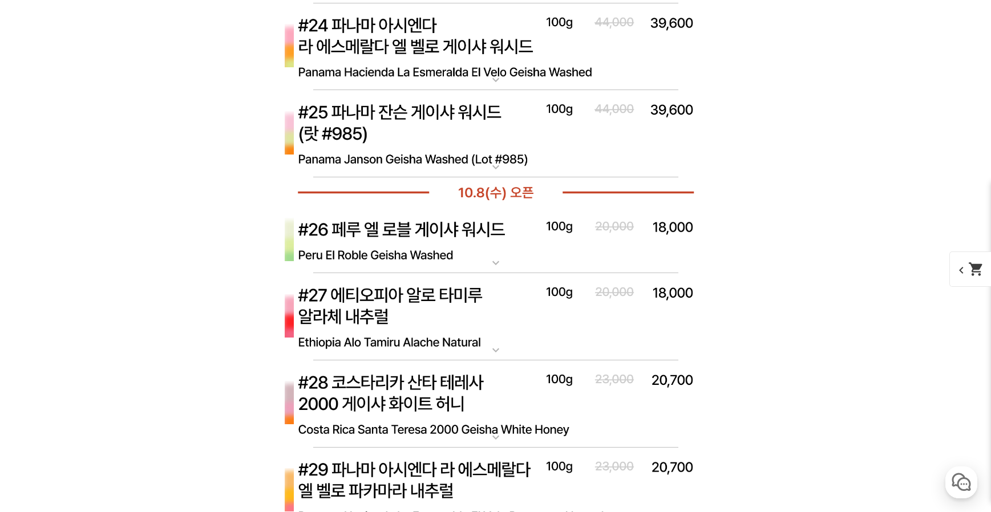
click at [496, 349] on mat-icon "expand_more" at bounding box center [495, 351] width 23 height 14
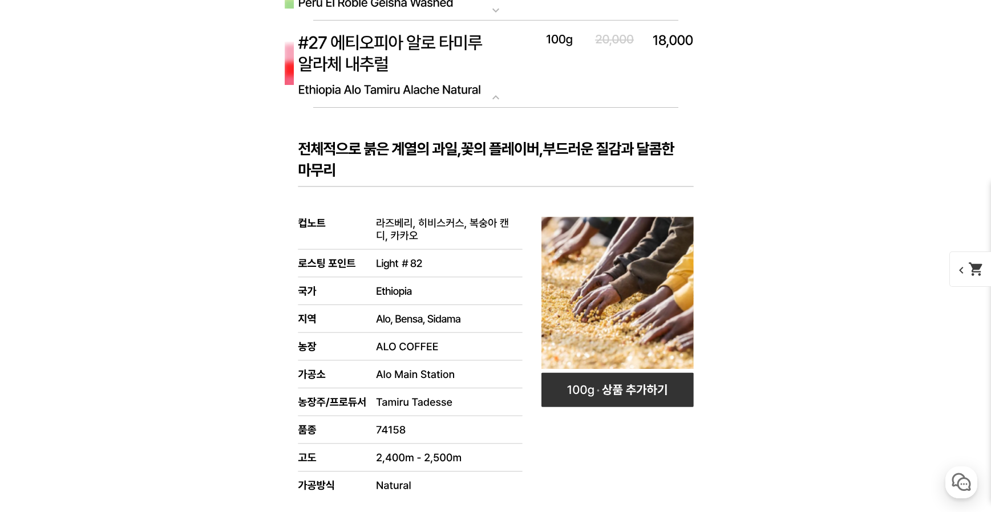
scroll to position [5629, 0]
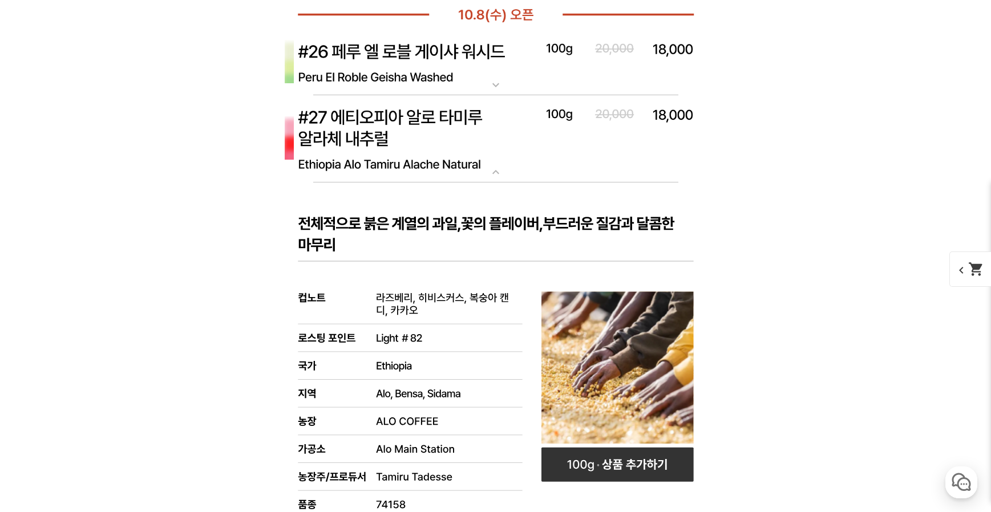
click at [501, 173] on mat-icon "expand_more" at bounding box center [495, 172] width 23 height 14
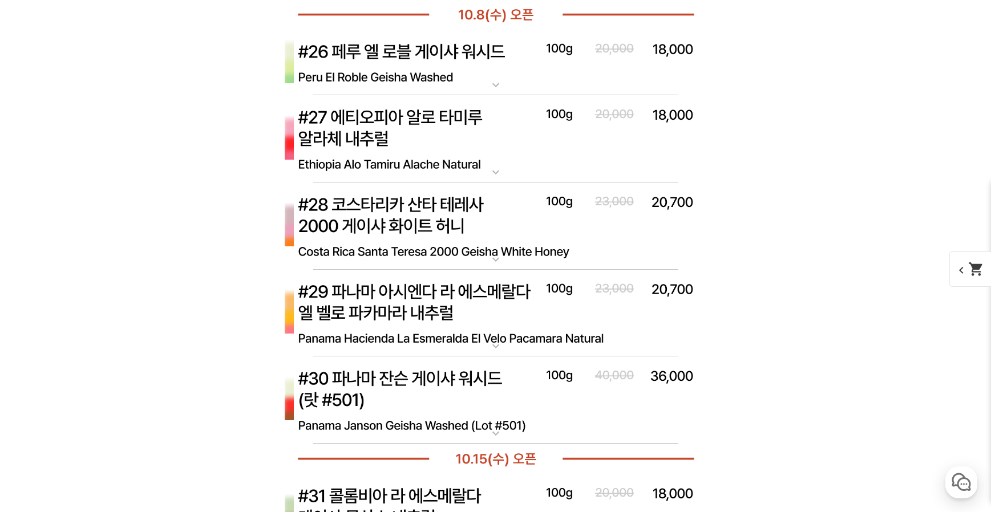
click at [495, 264] on mat-icon "expand_more" at bounding box center [495, 260] width 23 height 14
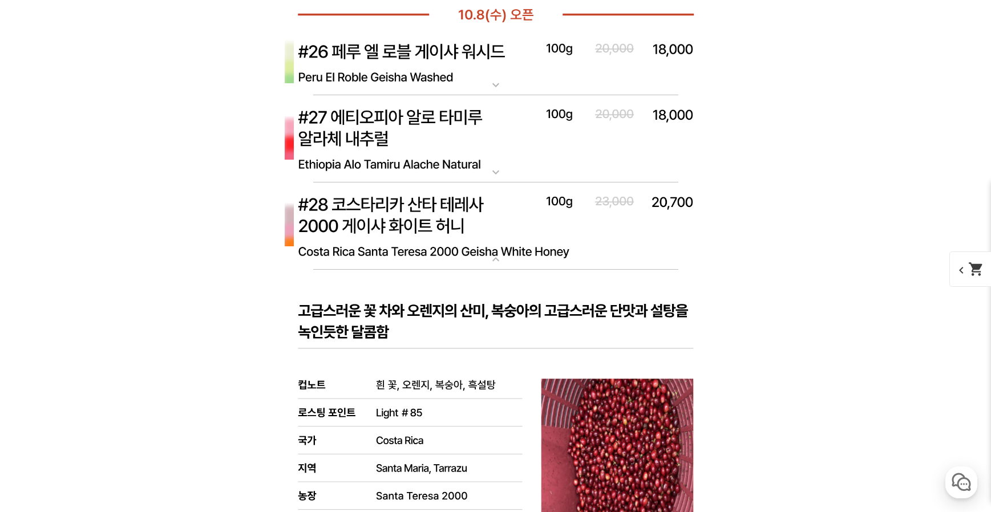
click at [494, 261] on mat-icon "expand_more" at bounding box center [495, 260] width 23 height 14
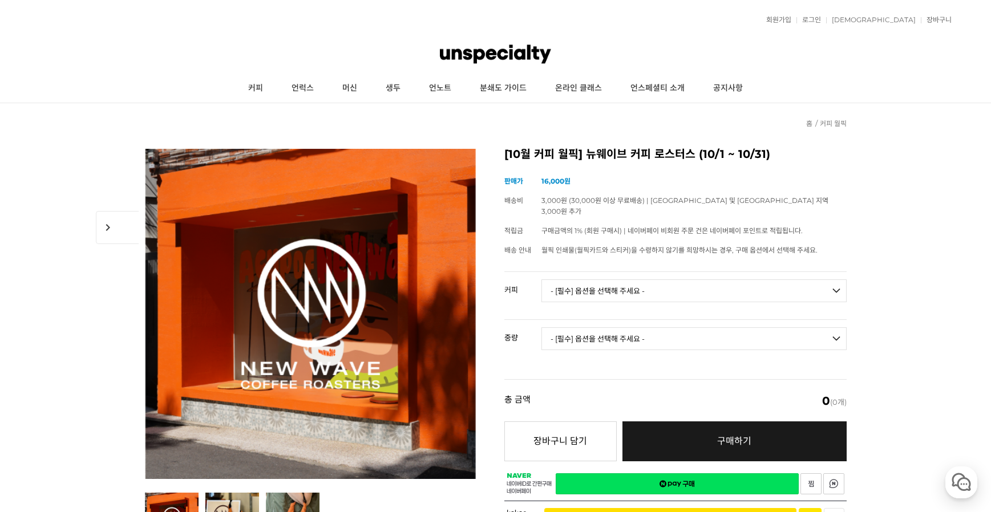
scroll to position [0, 0]
select select "[10.8 오픈] #28 코스타리카 산타 테레사 2000 게이샤 화이트 허니"
select select "100g"
select select "*"
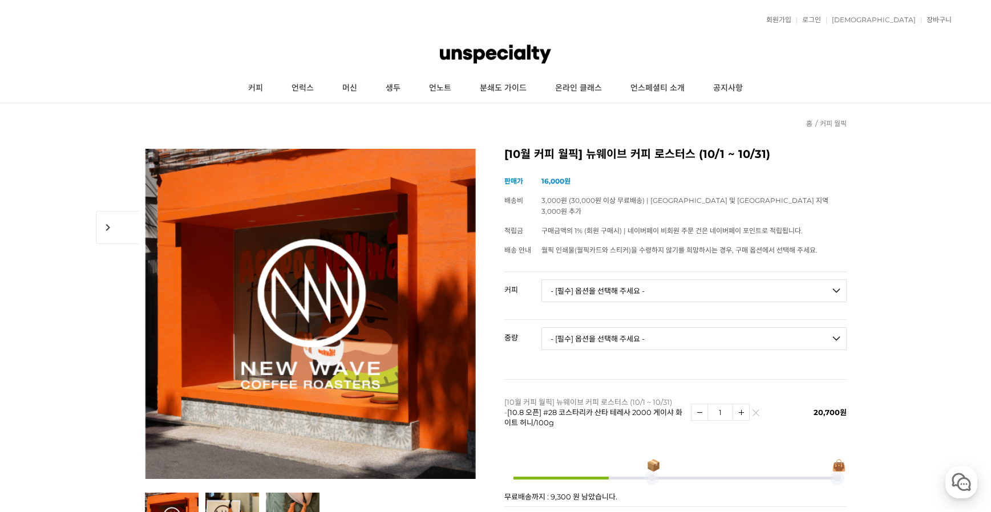
select select "써드 웨이브 : 레어 ([PERSON_NAME])"
select select "1kg"
select select "*"
select select "[10.8 오픈] #26 페루 엘 로블 게이샤 워시드"
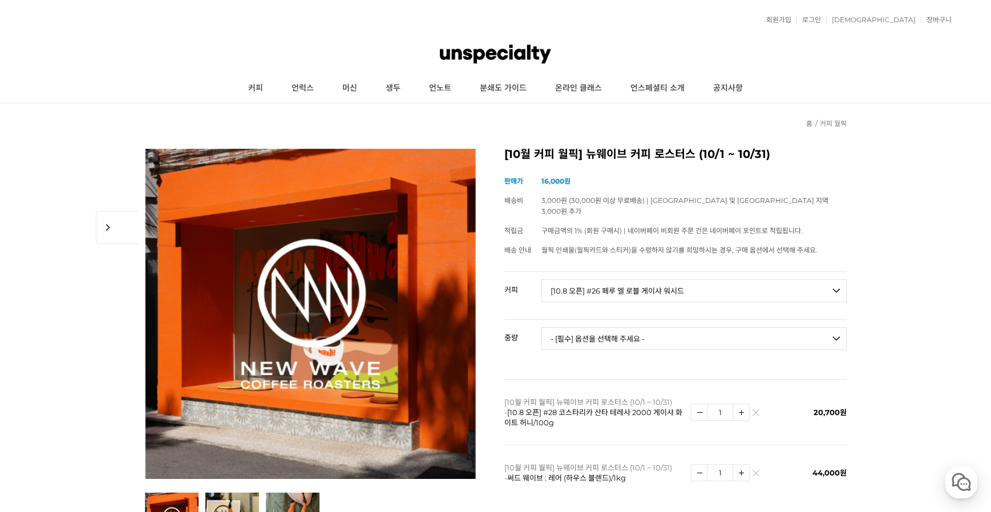
select select "100g"
select select "*"
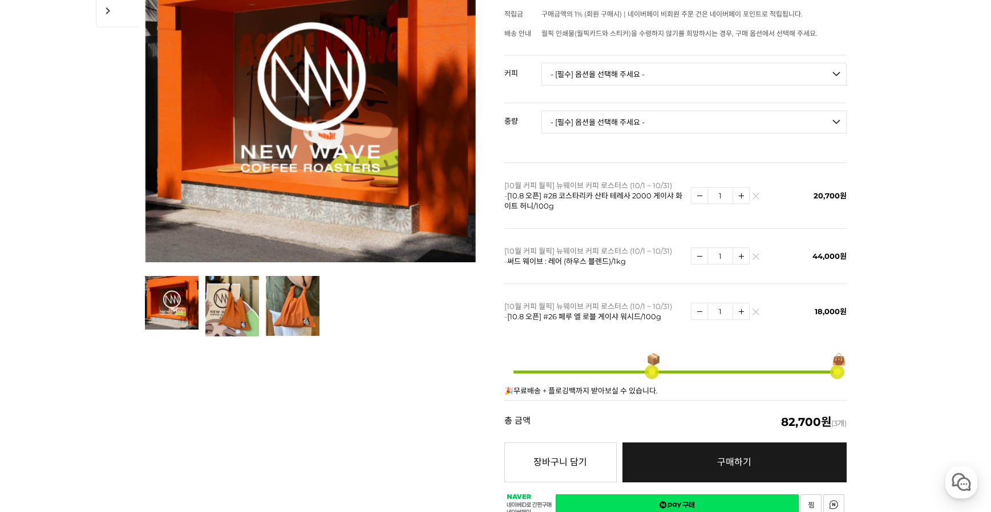
scroll to position [192, 0]
